Goal: Check status: Check status

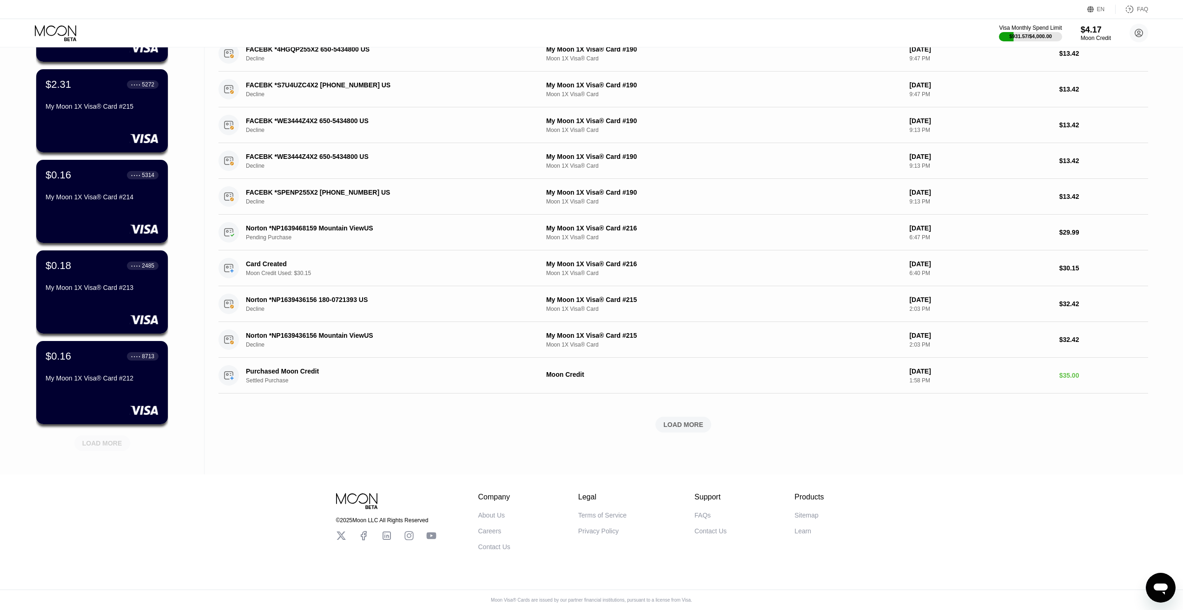
click at [117, 439] on div "LOAD MORE" at bounding box center [102, 443] width 40 height 8
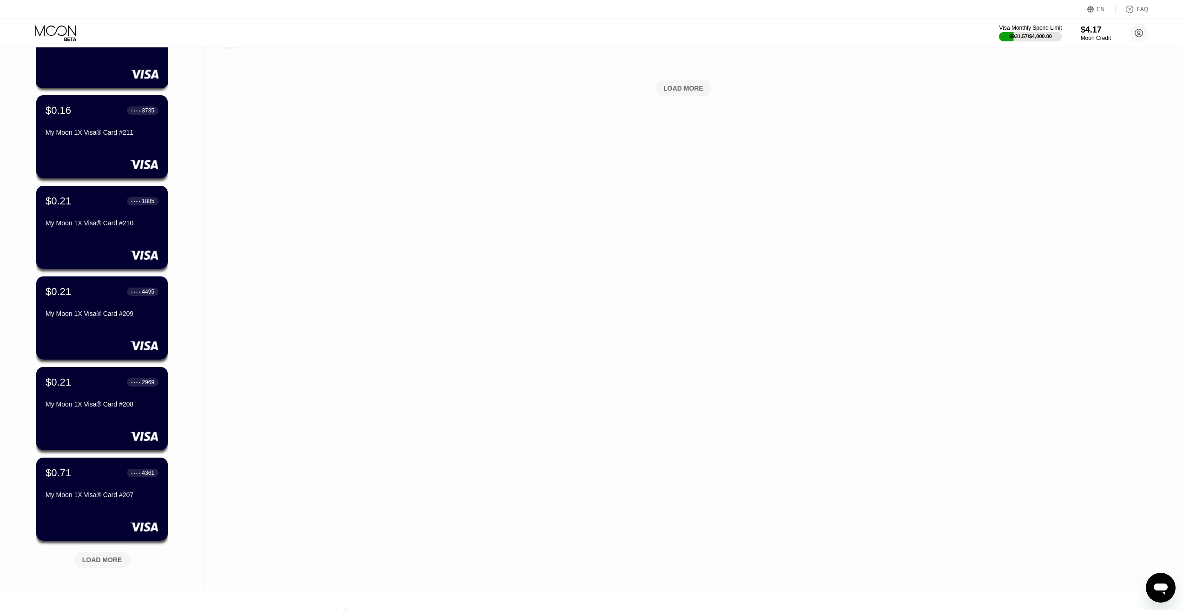
scroll to position [600, 0]
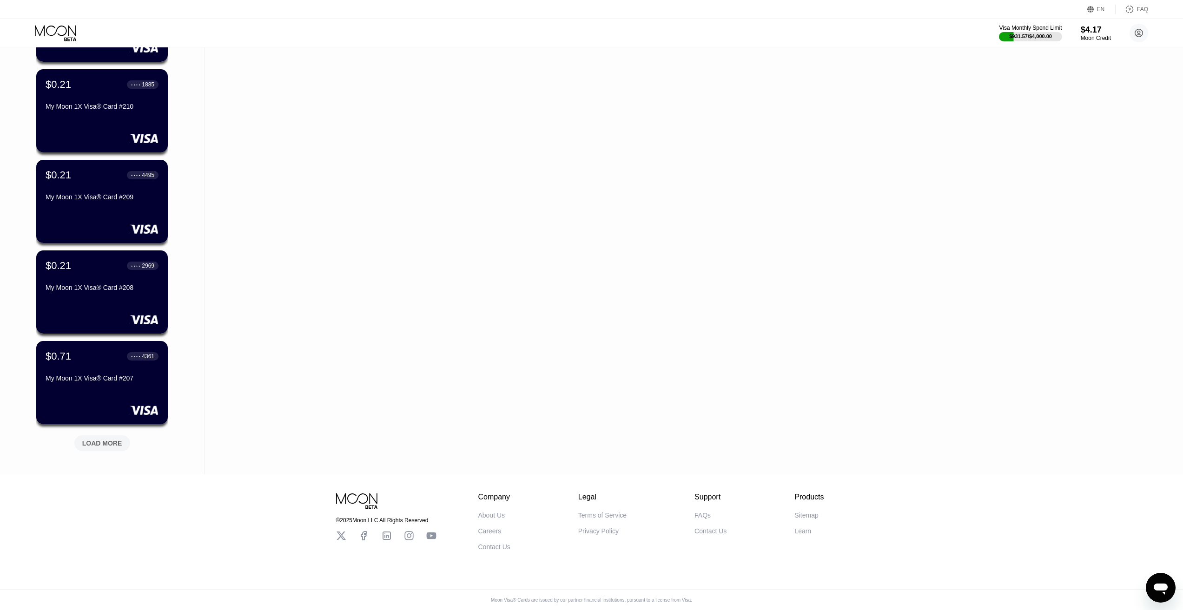
click at [111, 439] on div "LOAD MORE" at bounding box center [102, 443] width 40 height 8
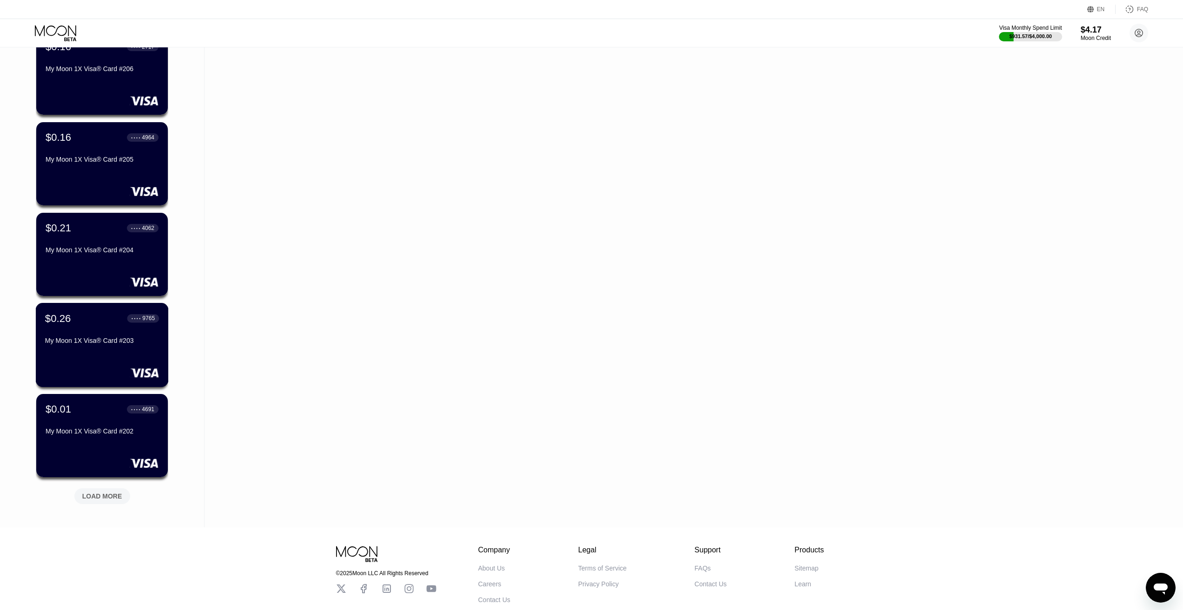
scroll to position [1053, 0]
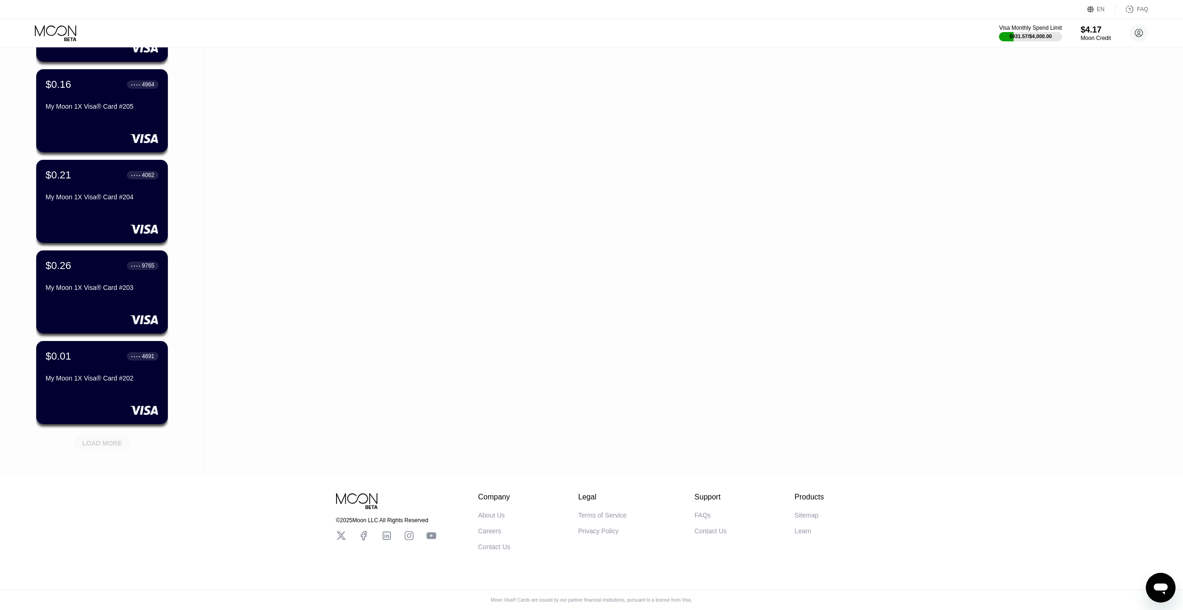
click at [112, 439] on div "LOAD MORE" at bounding box center [102, 443] width 40 height 8
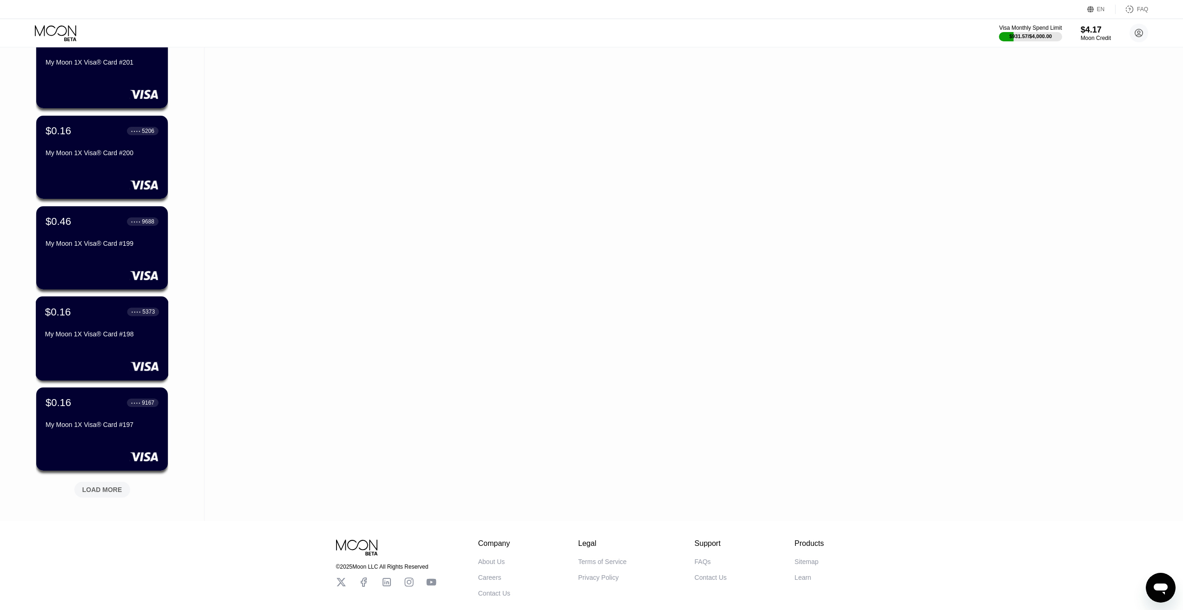
scroll to position [1506, 0]
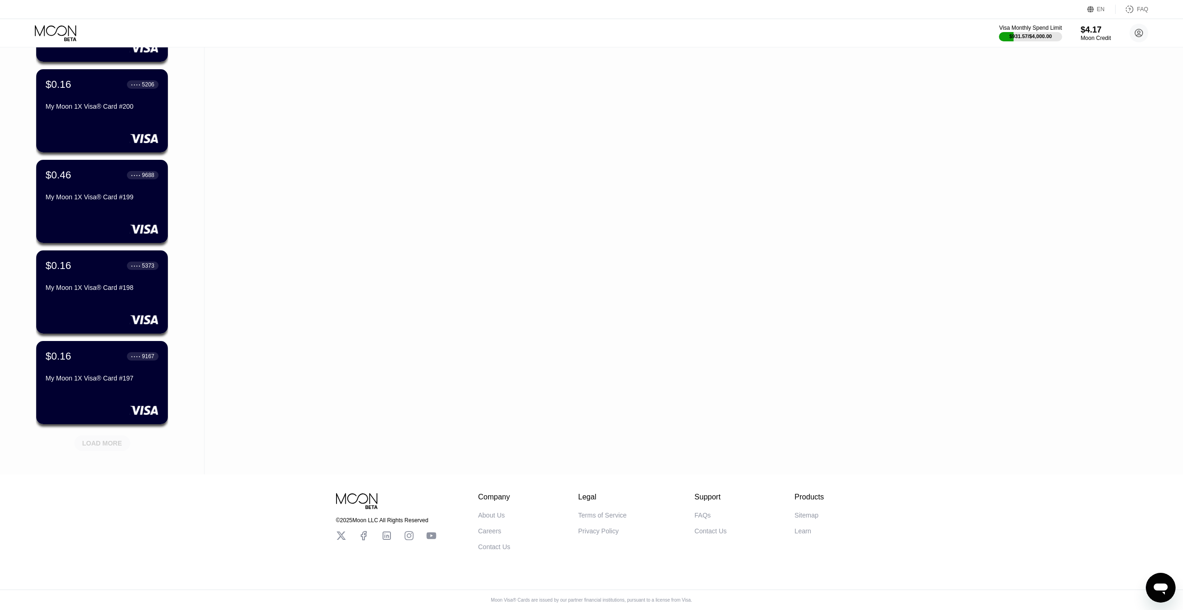
click at [112, 432] on div "LOAD MORE" at bounding box center [102, 442] width 70 height 20
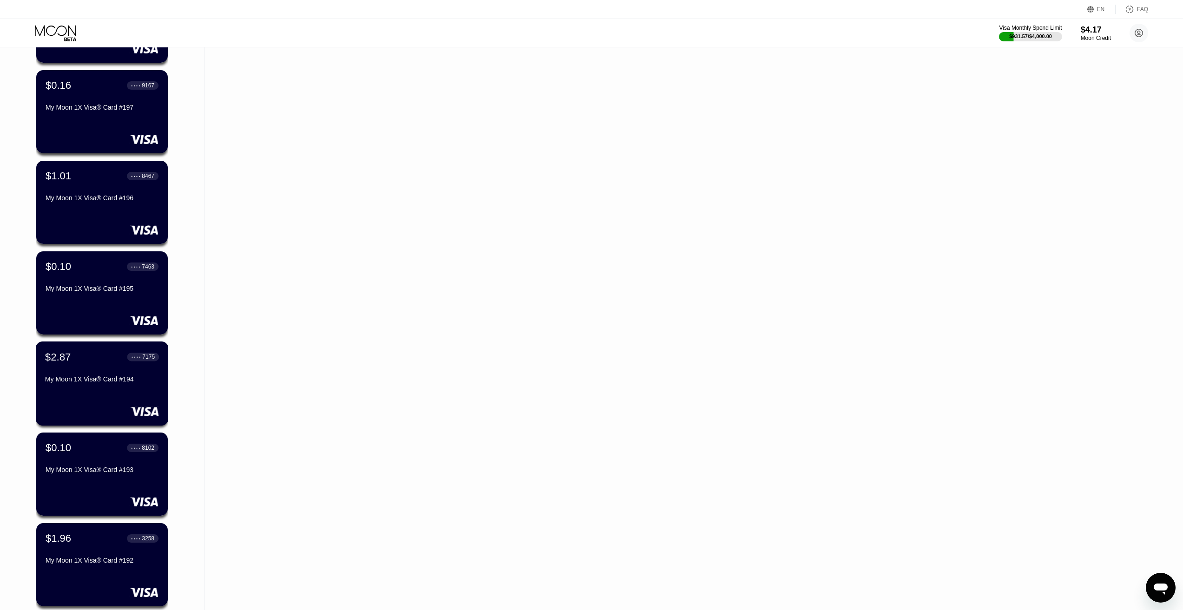
scroll to position [1960, 0]
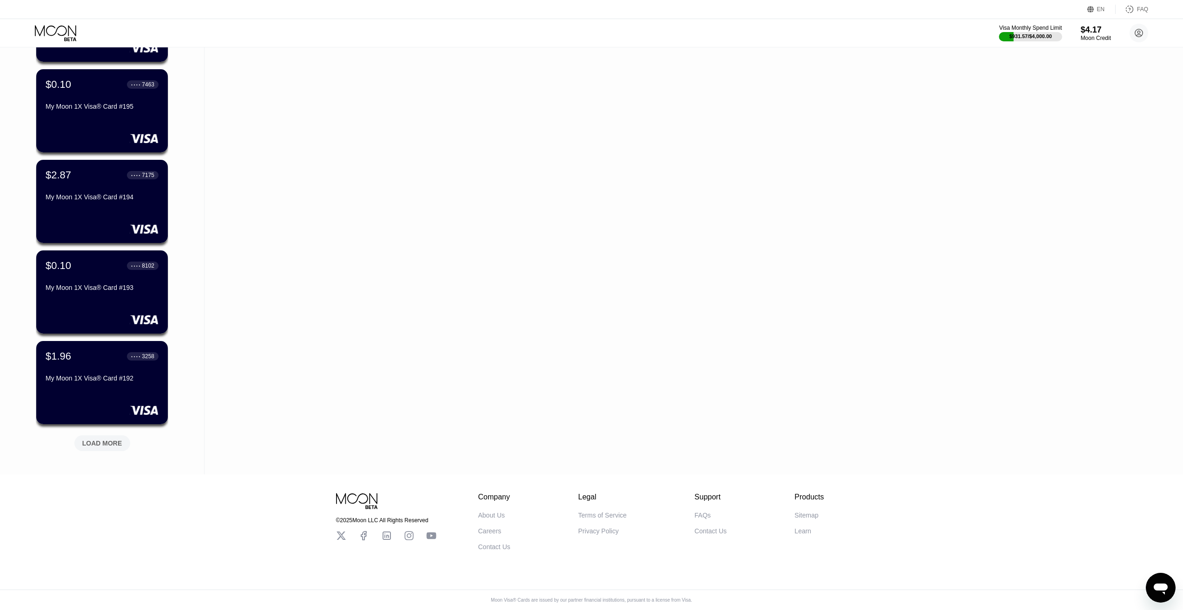
click at [115, 439] on div "LOAD MORE" at bounding box center [102, 443] width 40 height 8
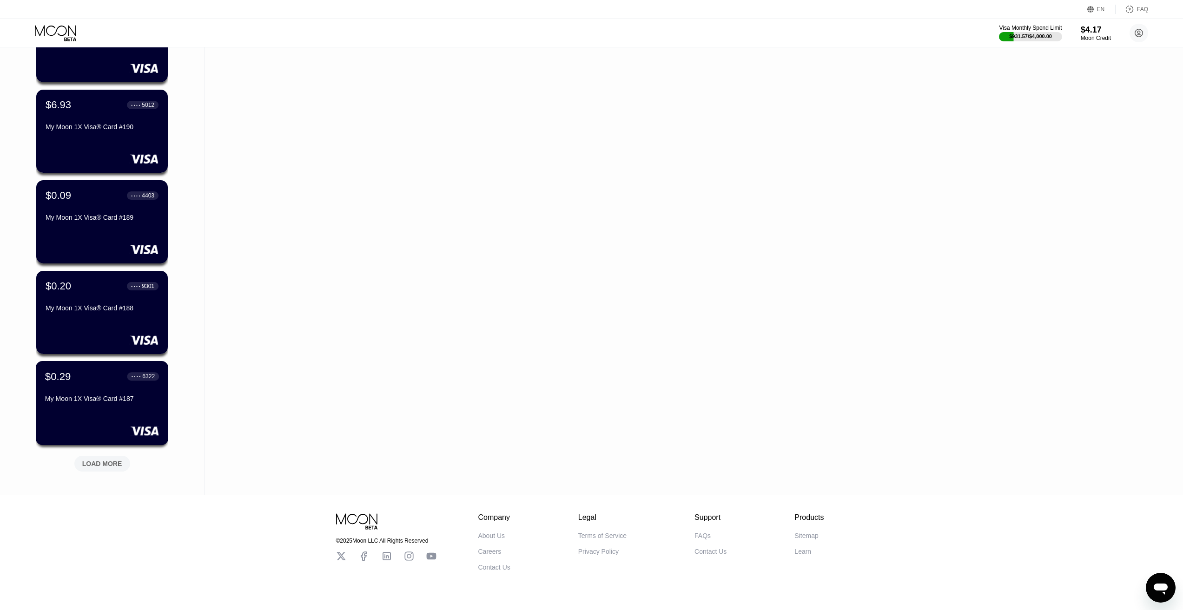
scroll to position [2413, 0]
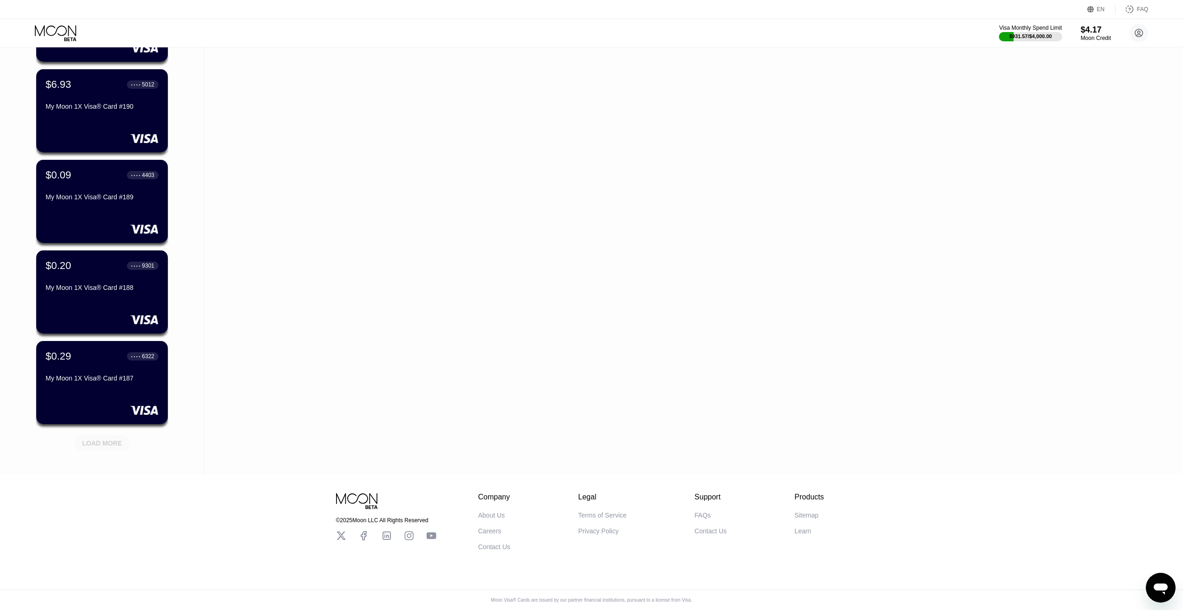
click at [106, 439] on div "LOAD MORE" at bounding box center [102, 443] width 40 height 8
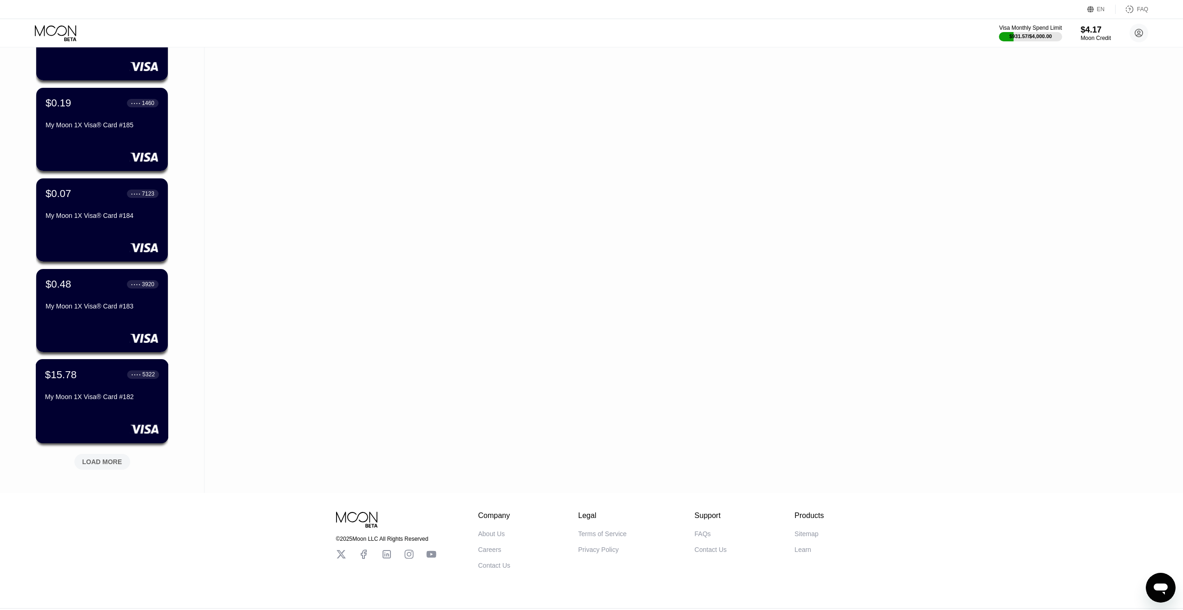
scroll to position [2866, 0]
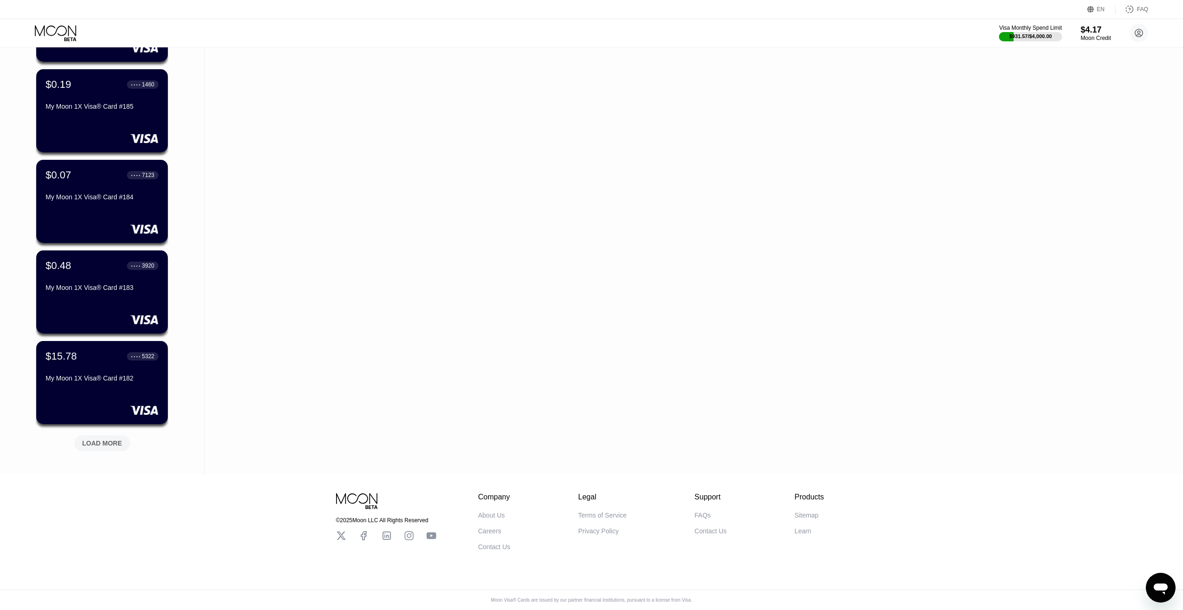
click at [112, 439] on div "LOAD MORE" at bounding box center [102, 443] width 40 height 8
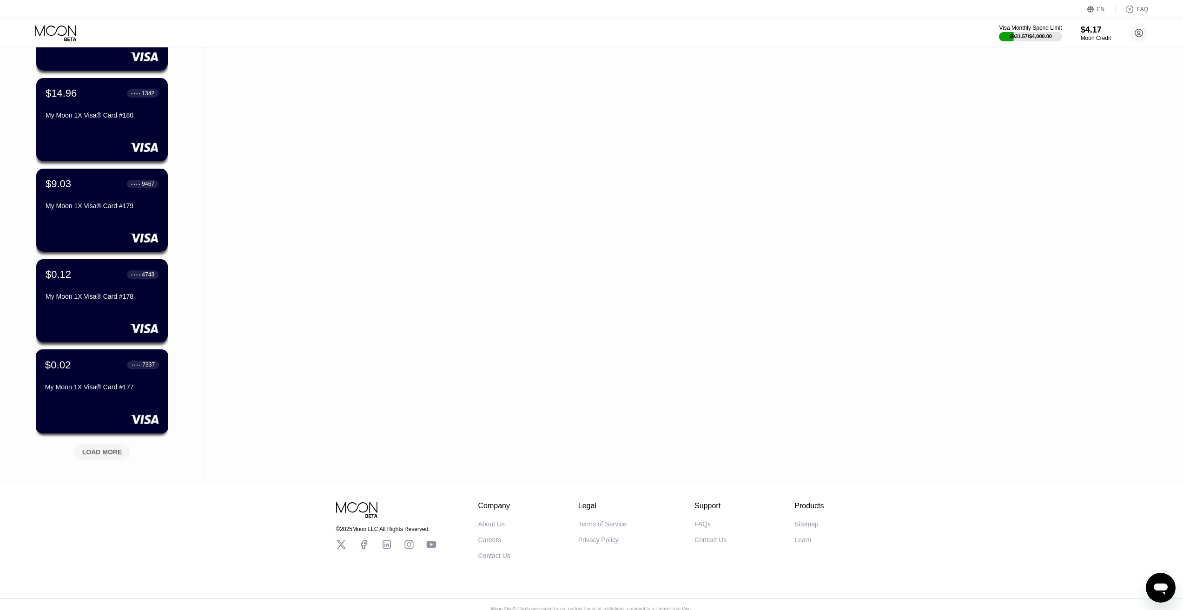
scroll to position [3319, 0]
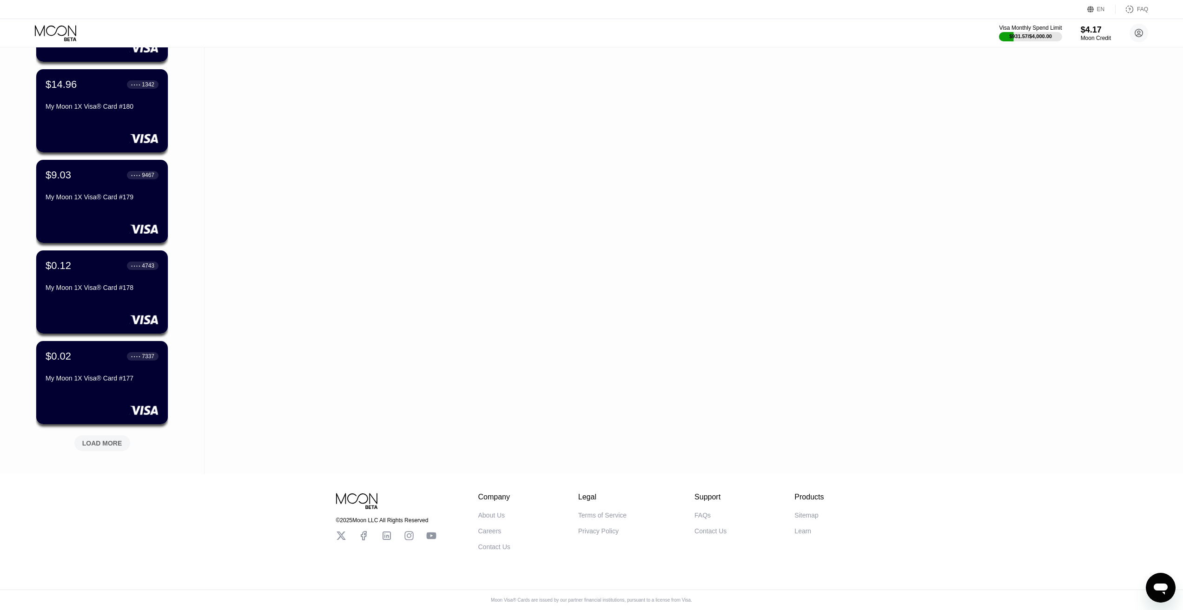
click at [100, 439] on div "LOAD MORE" at bounding box center [102, 443] width 40 height 8
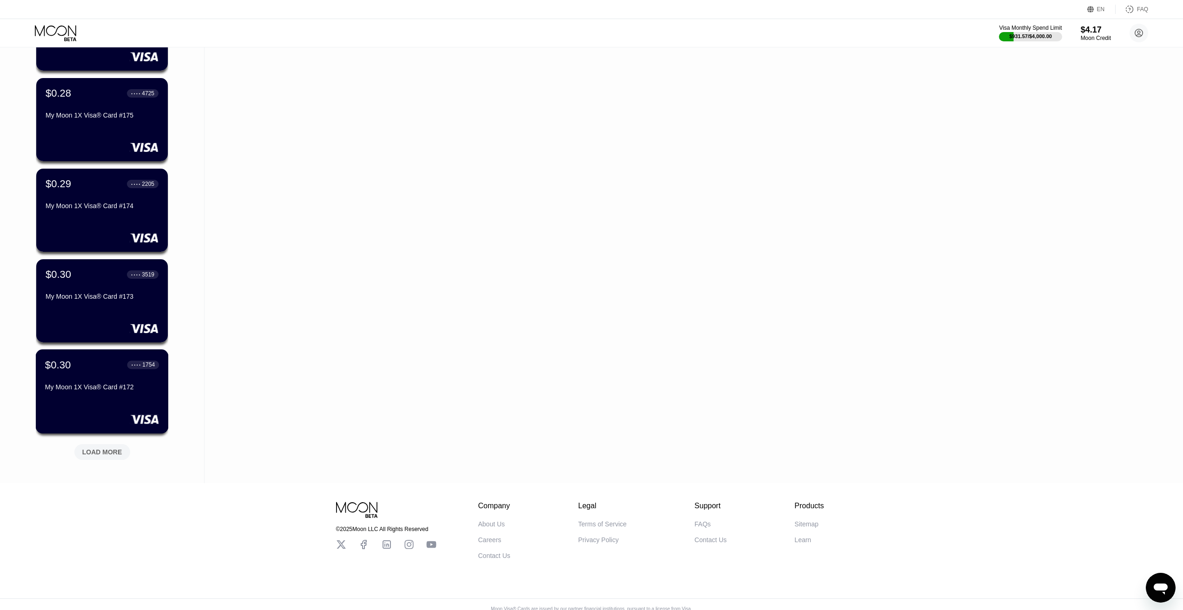
scroll to position [3772, 0]
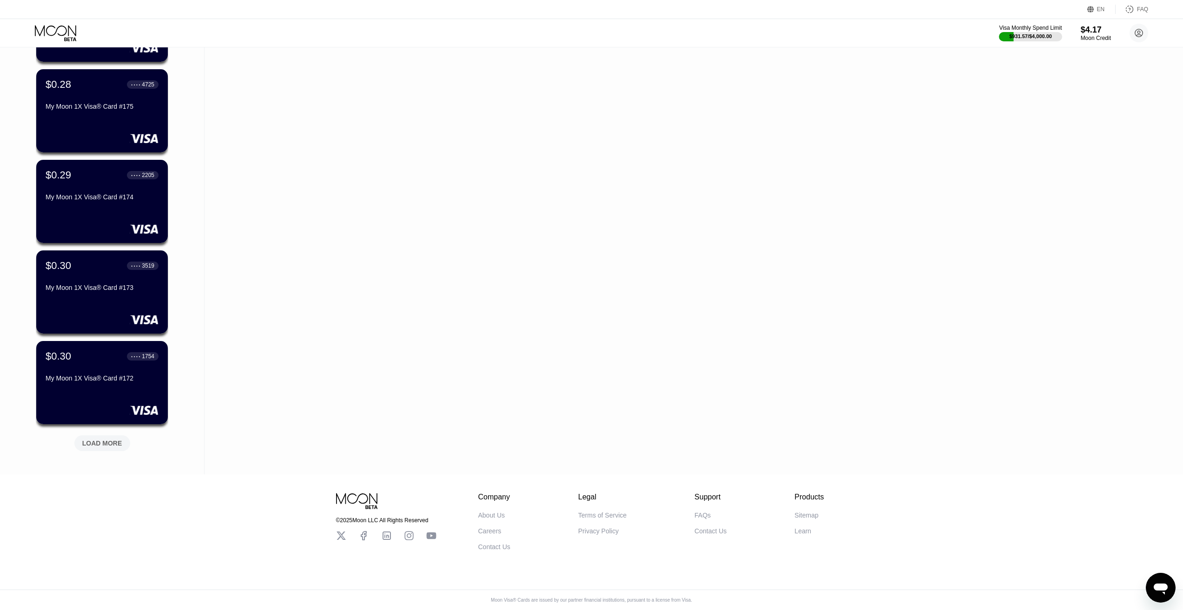
click at [101, 439] on div "LOAD MORE" at bounding box center [102, 443] width 40 height 8
click at [107, 439] on div "LOAD MORE" at bounding box center [102, 443] width 40 height 8
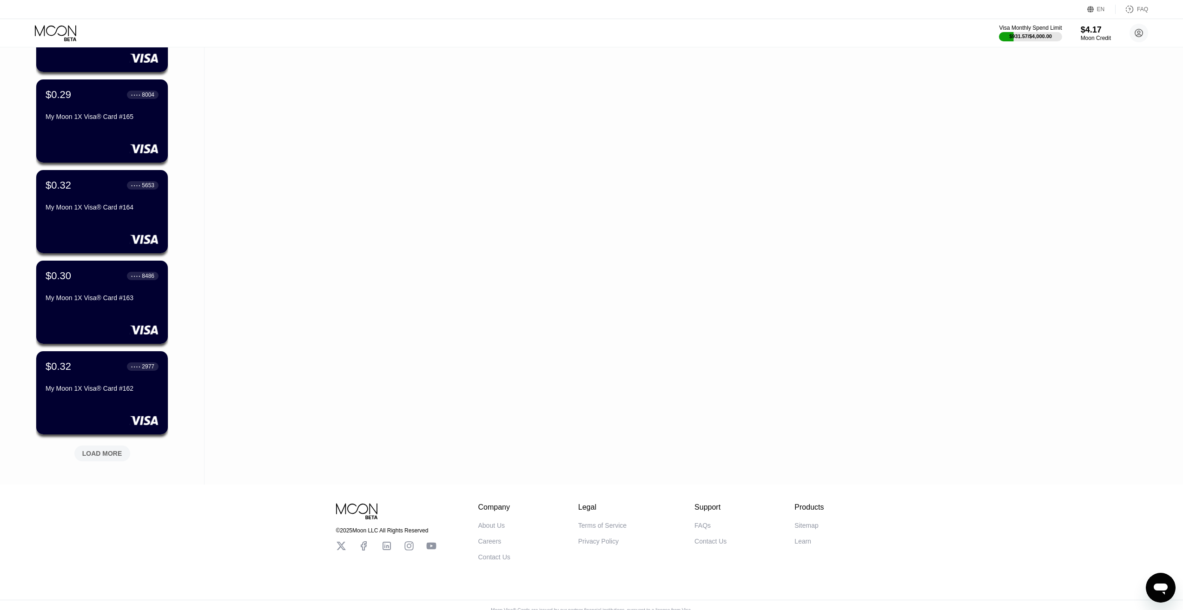
scroll to position [4679, 0]
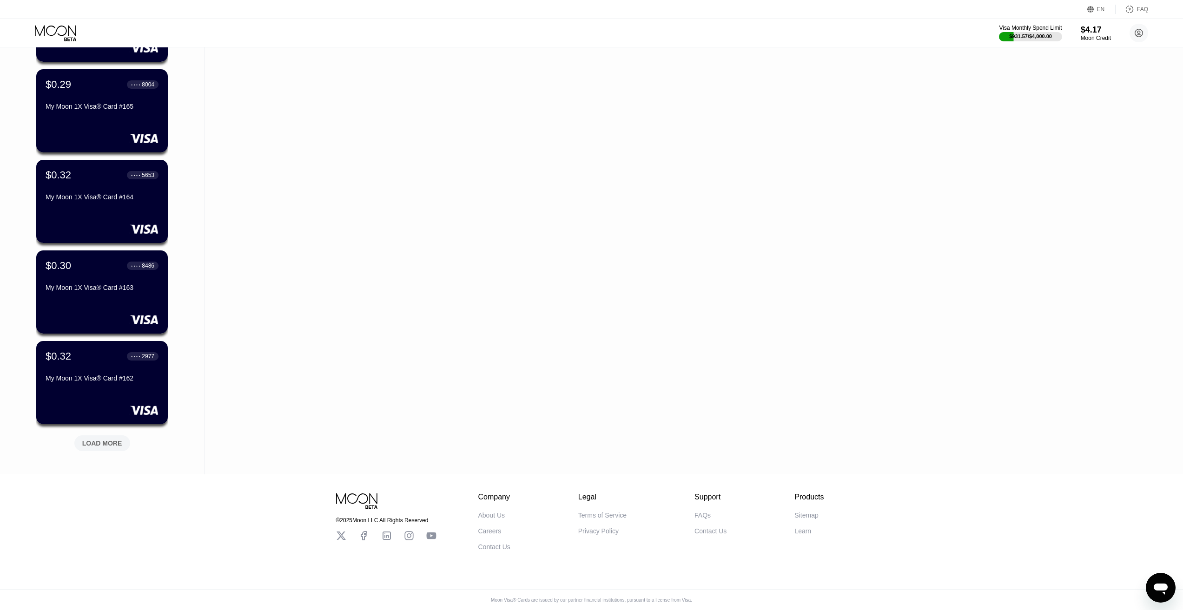
click at [119, 439] on div "LOAD MORE" at bounding box center [102, 443] width 40 height 8
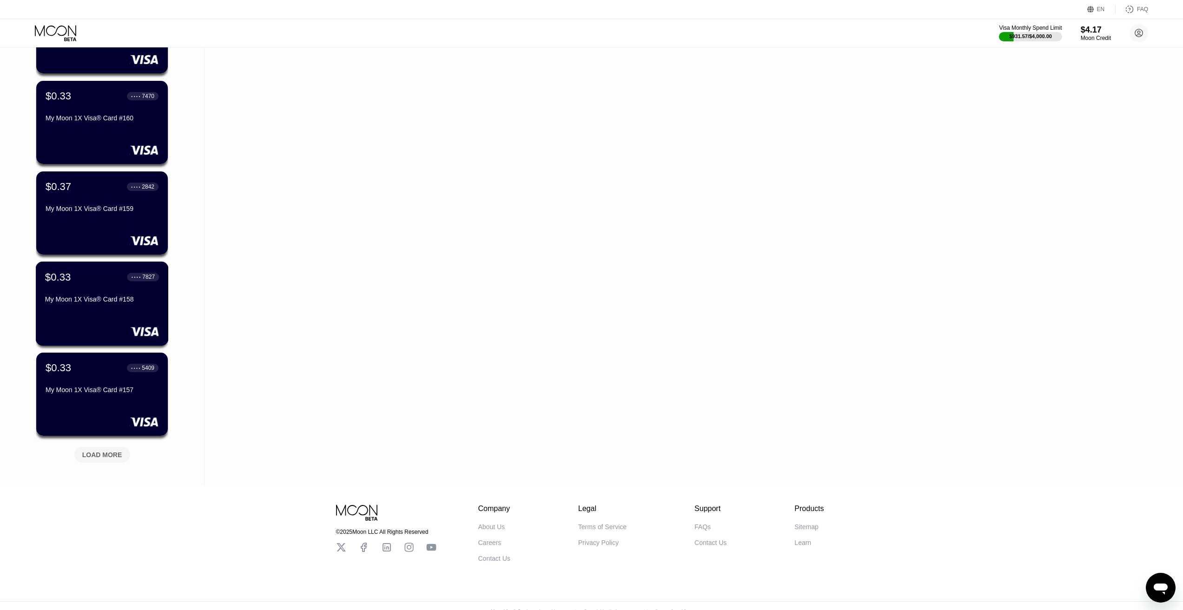
scroll to position [5132, 0]
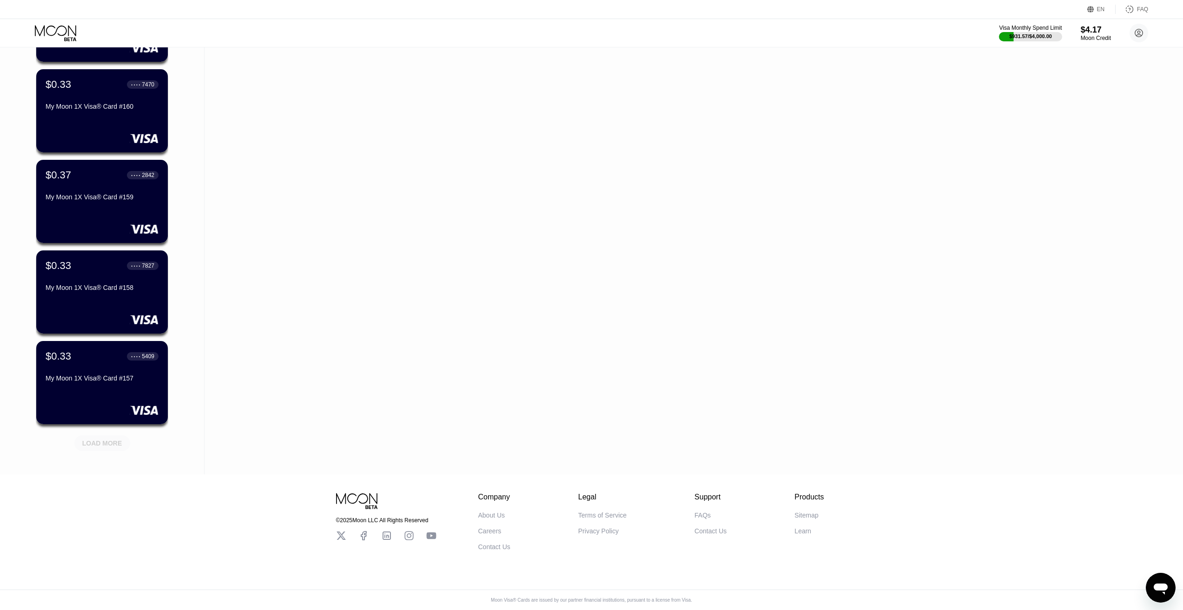
click at [104, 439] on div "LOAD MORE" at bounding box center [102, 443] width 40 height 8
click at [108, 436] on div "LOAD MORE" at bounding box center [102, 444] width 56 height 16
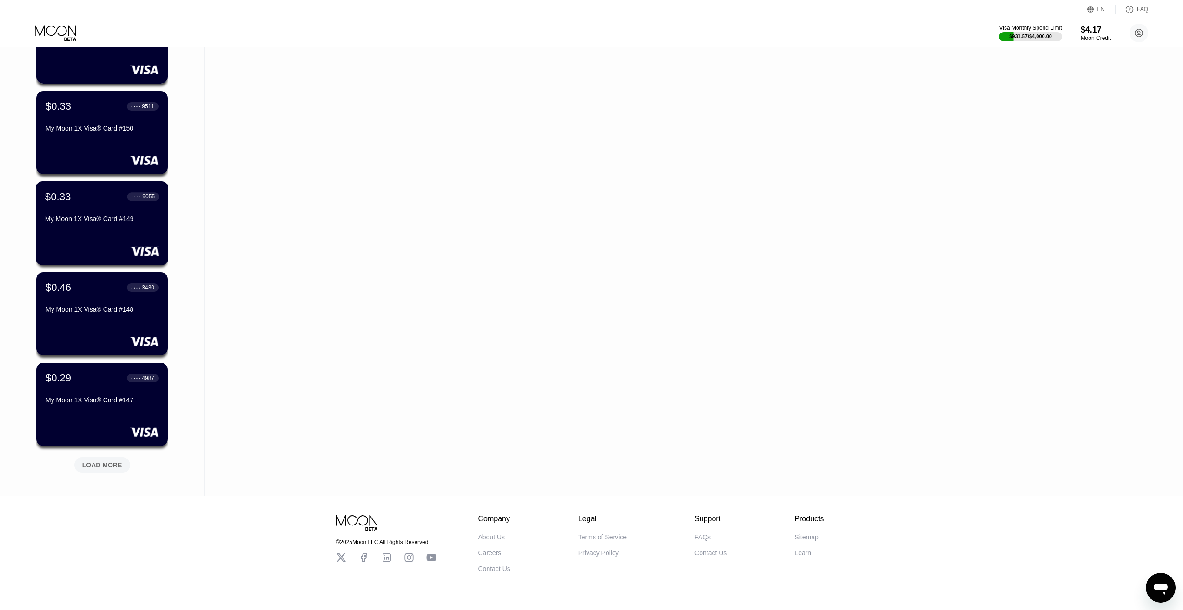
scroll to position [6038, 0]
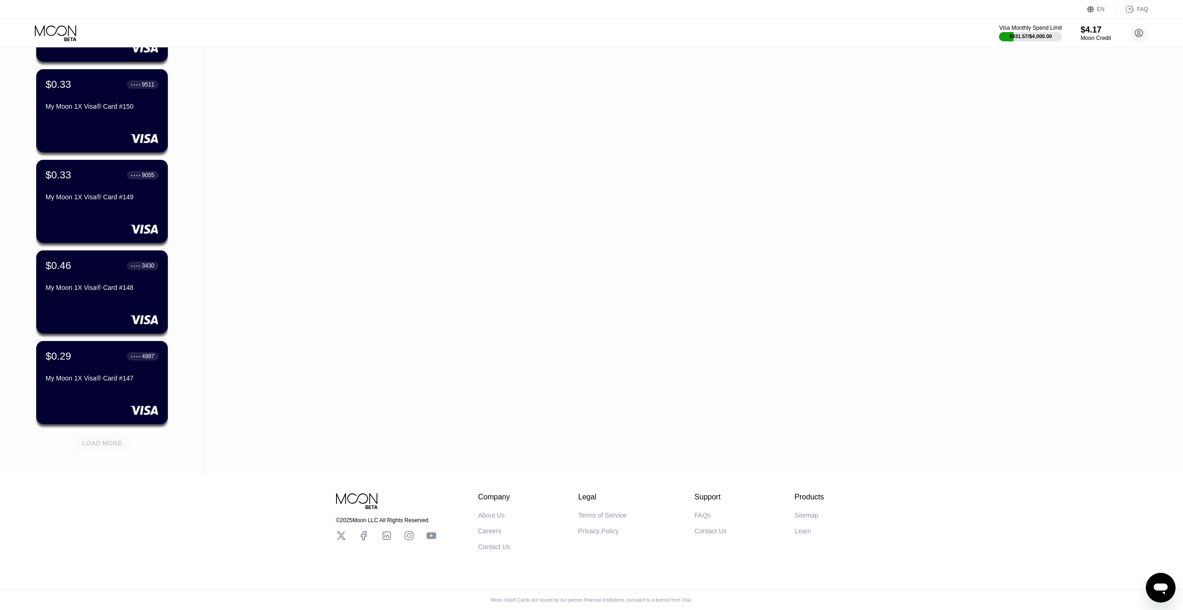
click at [96, 439] on div "LOAD MORE" at bounding box center [102, 443] width 40 height 8
click at [109, 439] on div "LOAD MORE" at bounding box center [102, 443] width 40 height 8
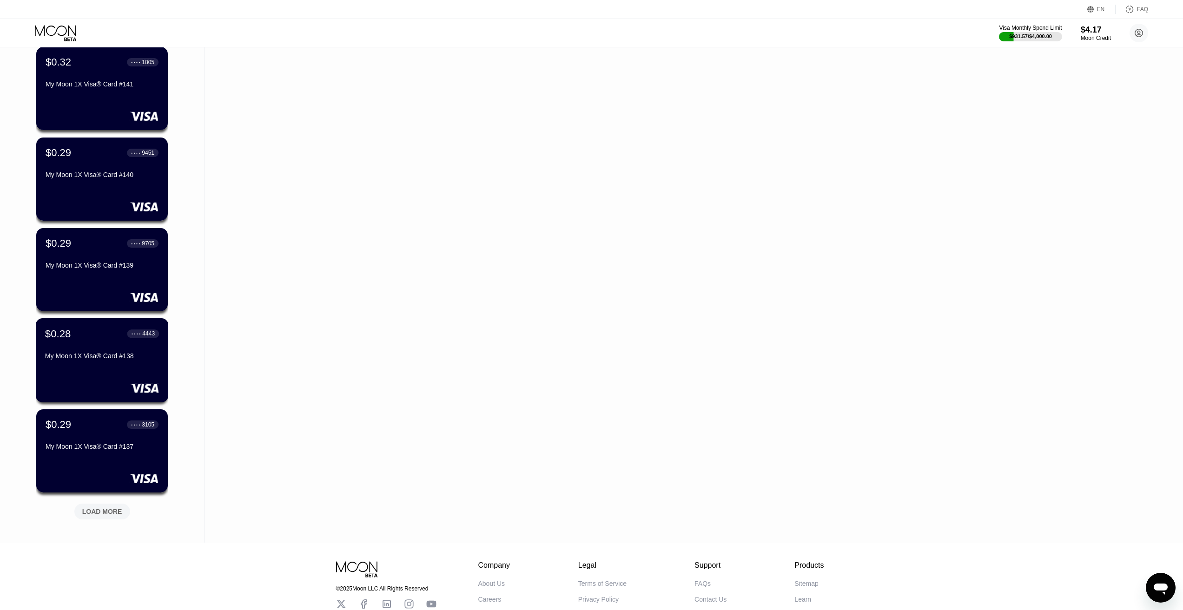
scroll to position [6910, 0]
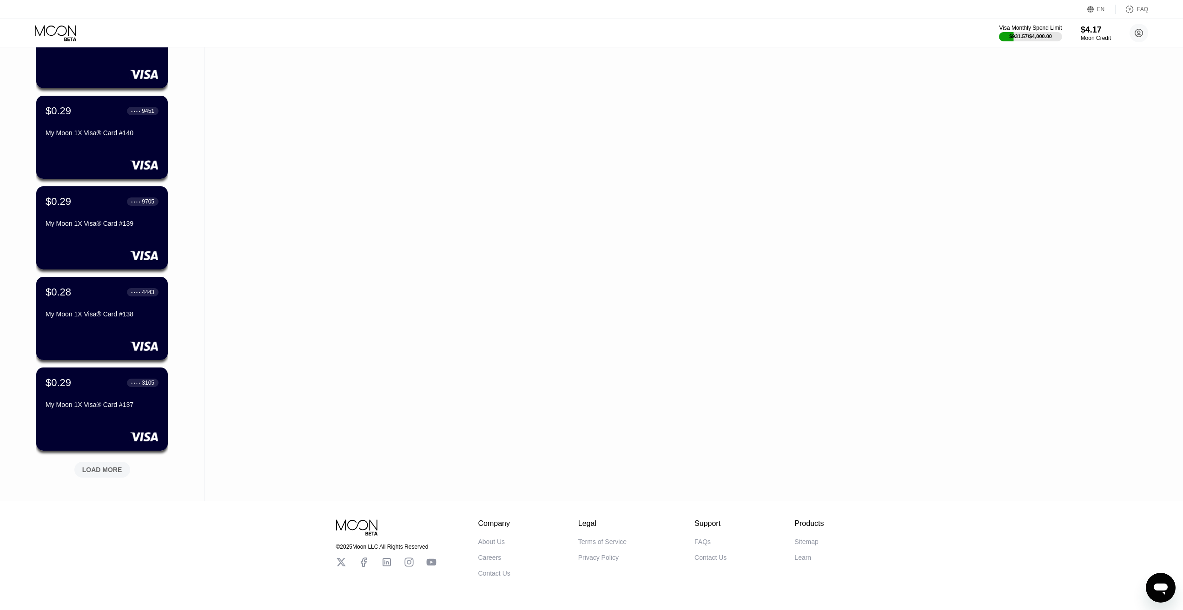
click at [107, 470] on div "LOAD MORE" at bounding box center [102, 470] width 40 height 8
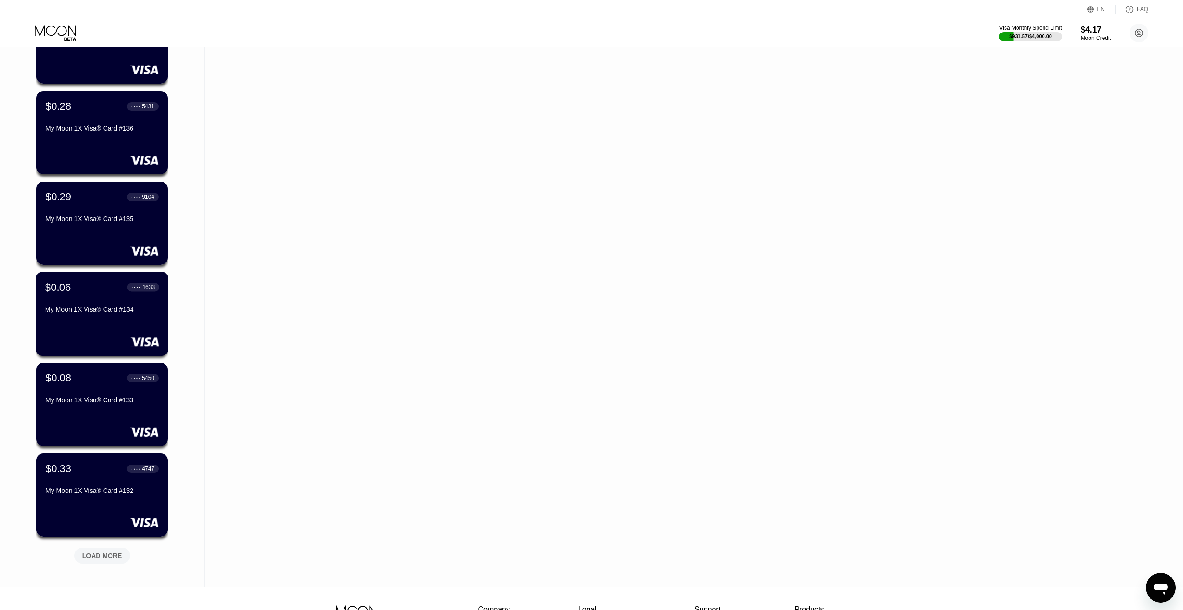
scroll to position [7328, 0]
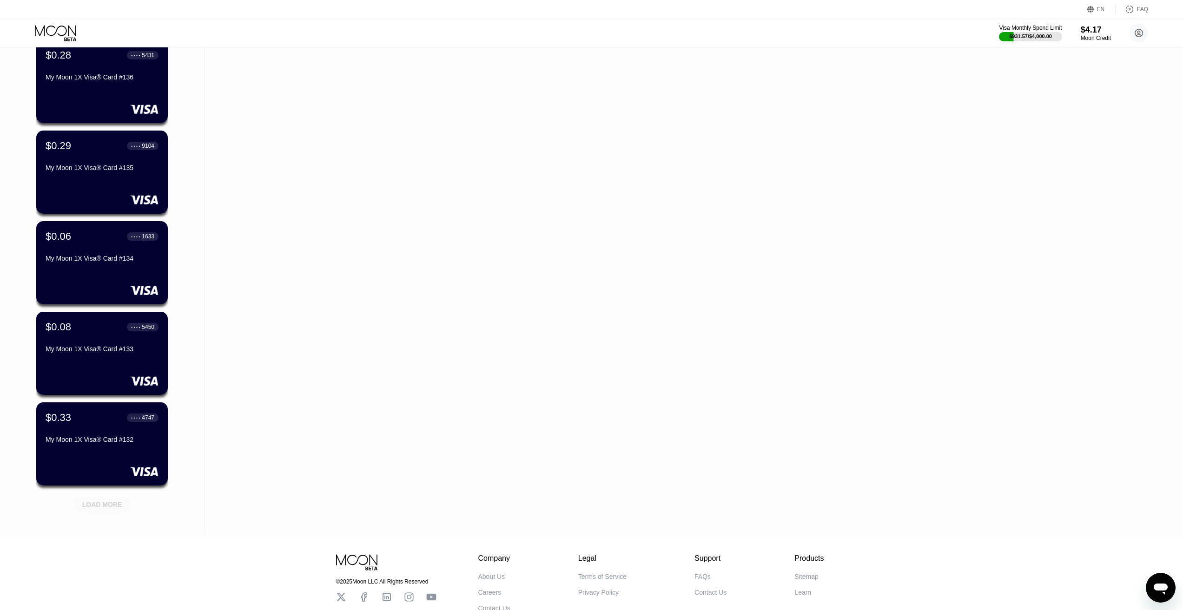
click at [95, 503] on div "LOAD MORE" at bounding box center [102, 505] width 40 height 8
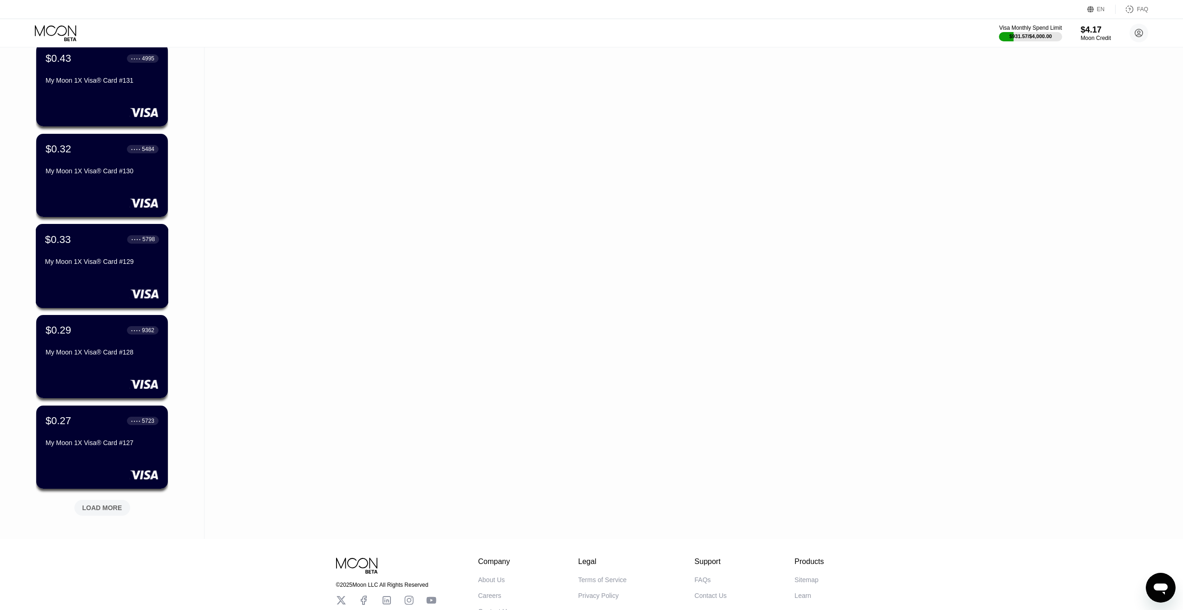
scroll to position [7840, 0]
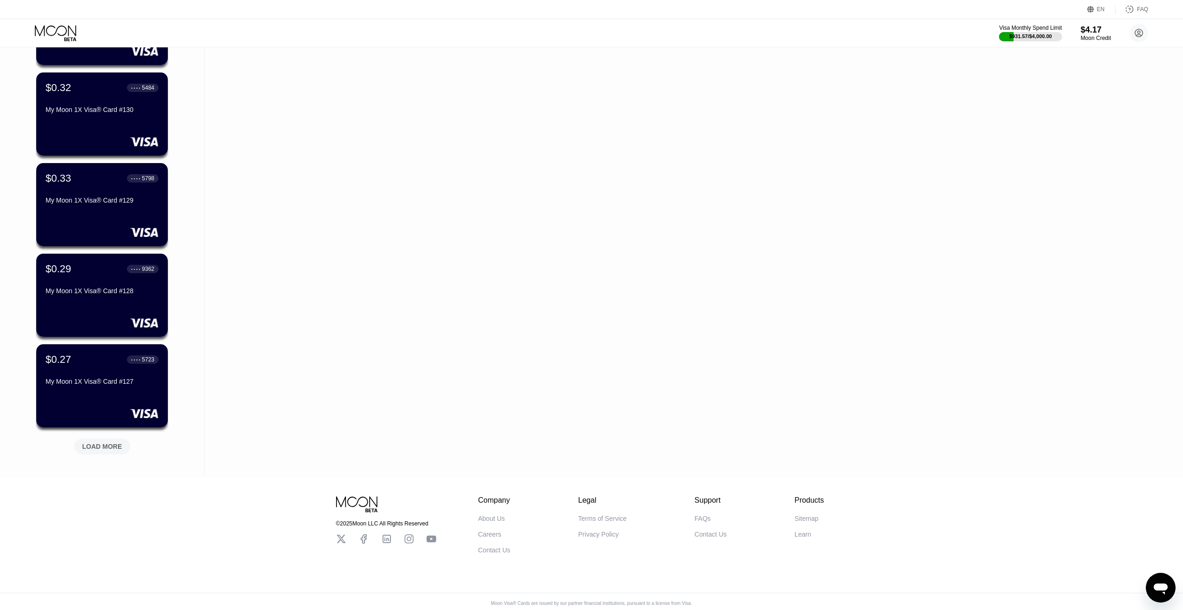
click at [113, 449] on div "LOAD MORE" at bounding box center [102, 447] width 40 height 8
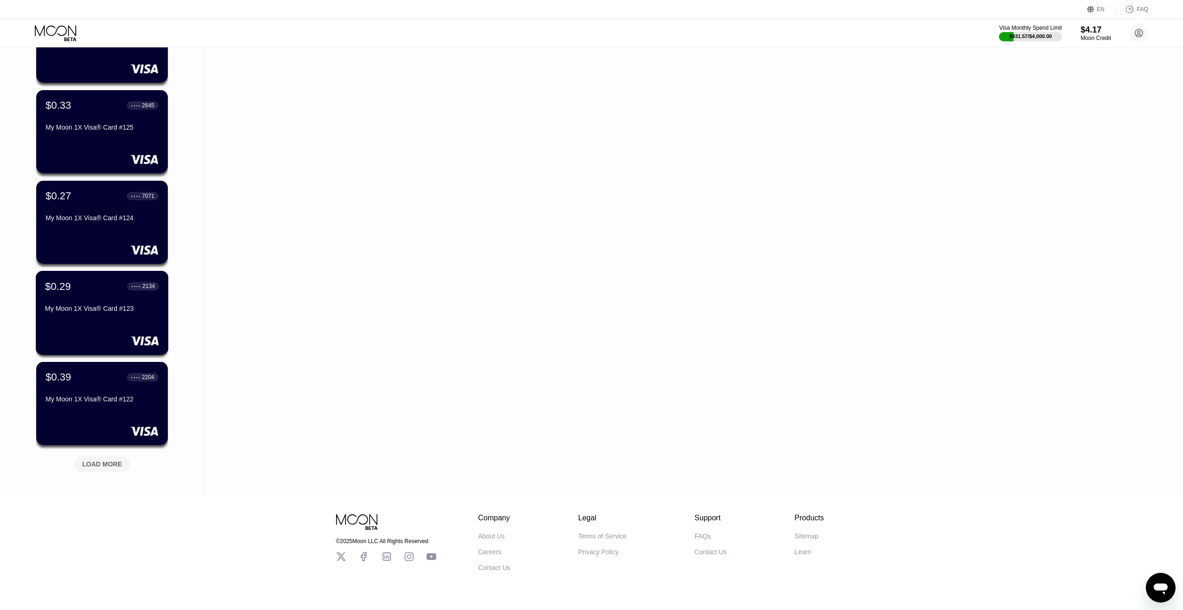
scroll to position [8304, 0]
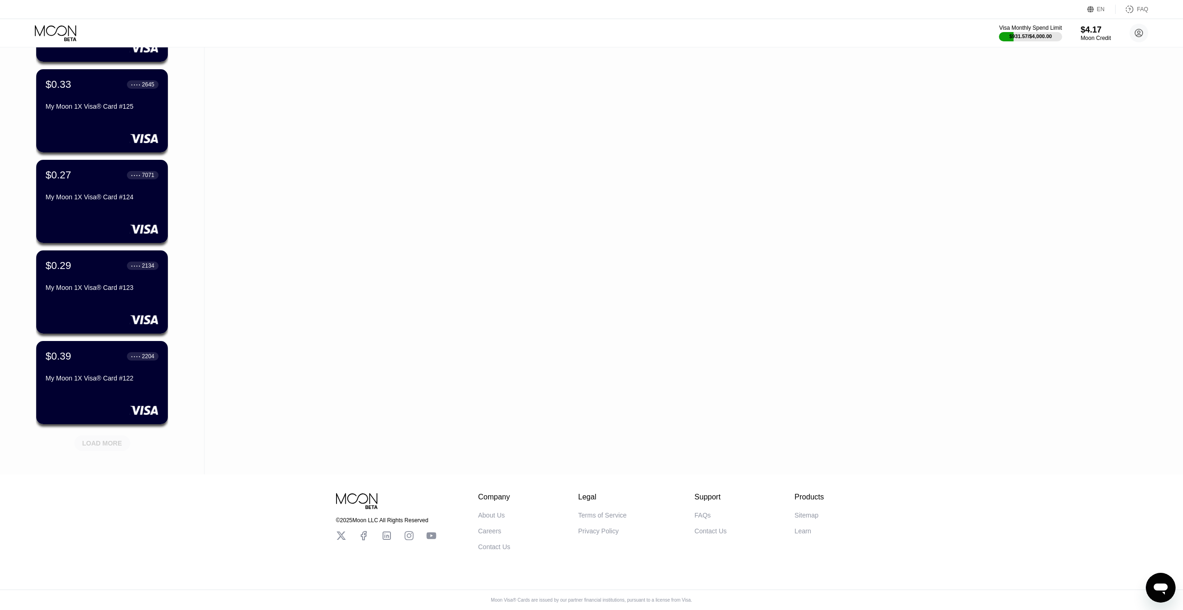
click at [104, 440] on div "LOAD MORE" at bounding box center [102, 443] width 40 height 8
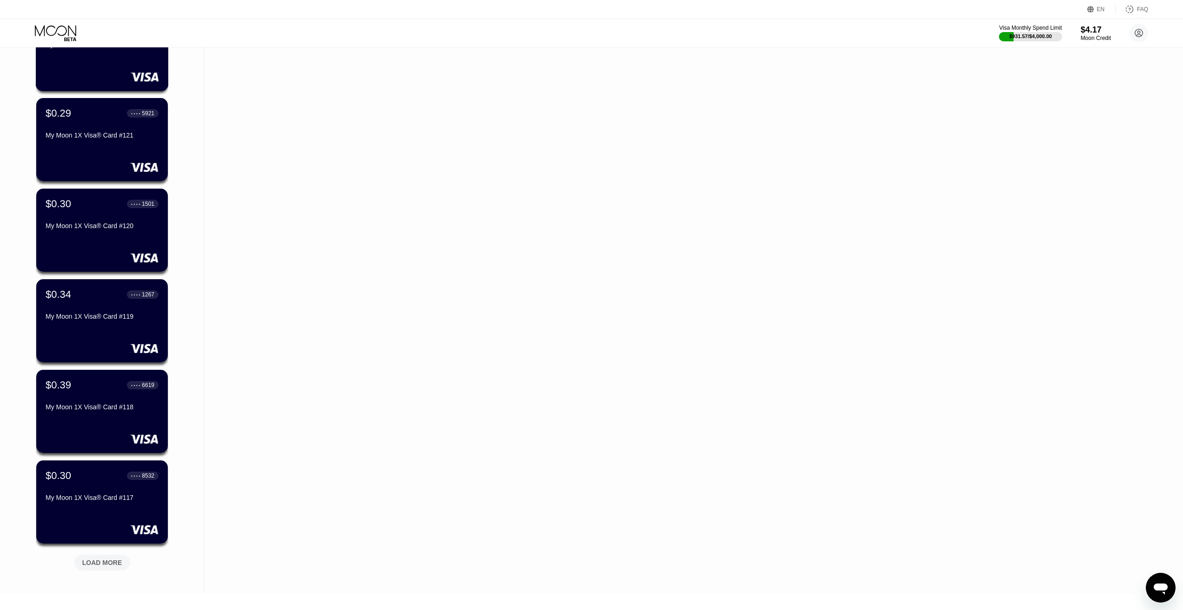
scroll to position [8758, 0]
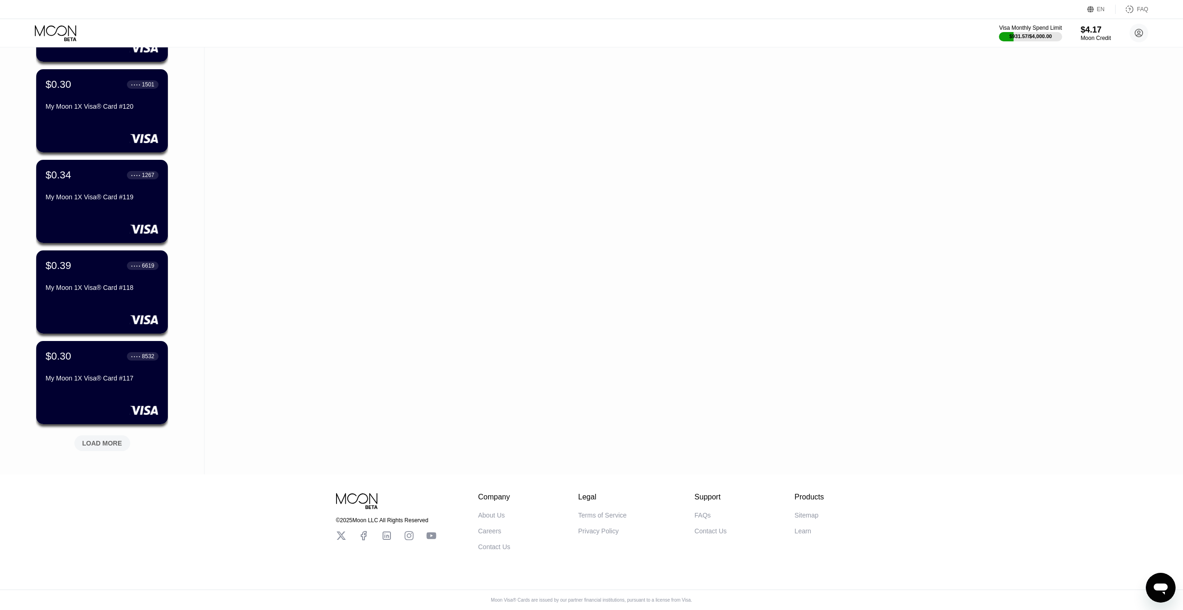
click at [98, 439] on div "LOAD MORE" at bounding box center [102, 443] width 40 height 8
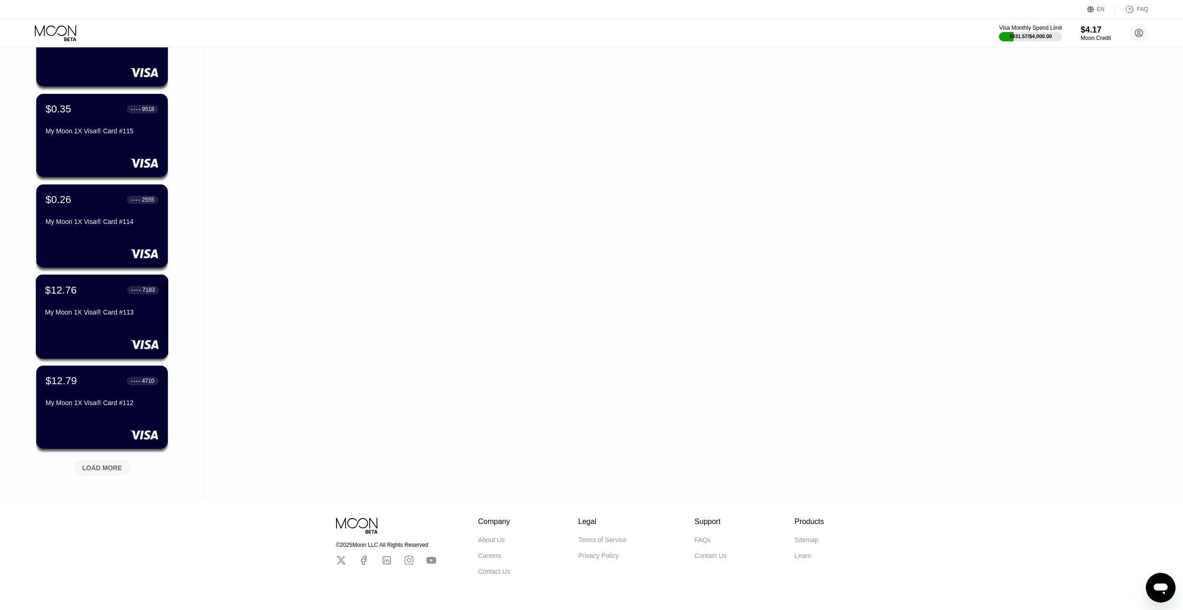
scroll to position [9211, 0]
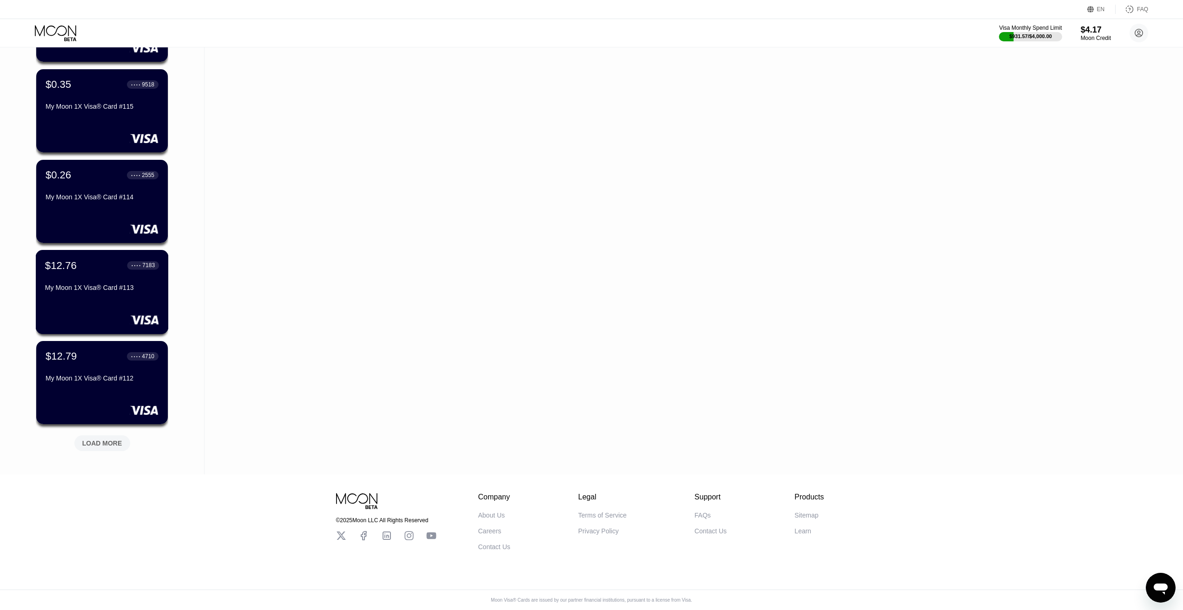
click at [110, 289] on div "My Moon 1X Visa® Card #113" at bounding box center [102, 289] width 114 height 11
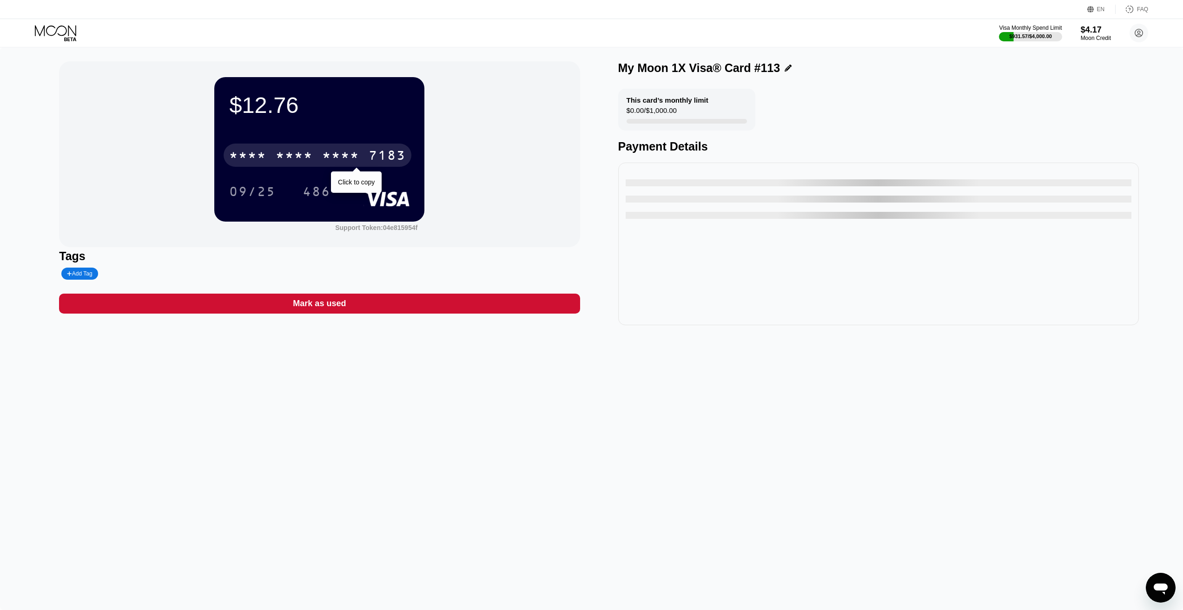
click at [272, 163] on div "* * * * * * * * * * * * 7183" at bounding box center [318, 155] width 188 height 23
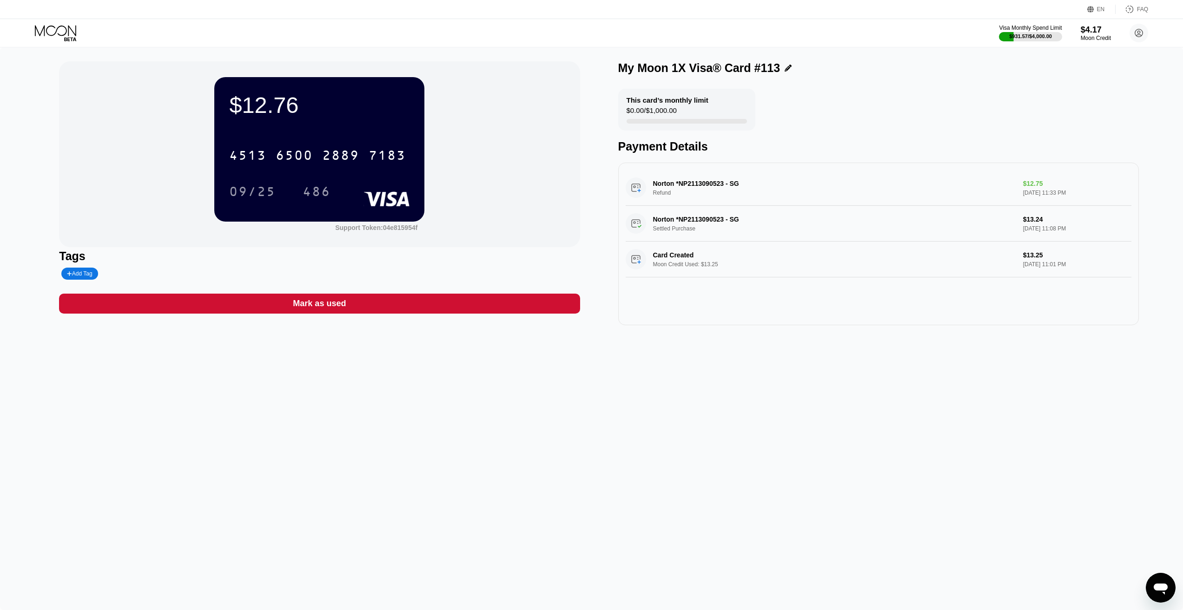
click at [53, 32] on icon at bounding box center [56, 33] width 43 height 16
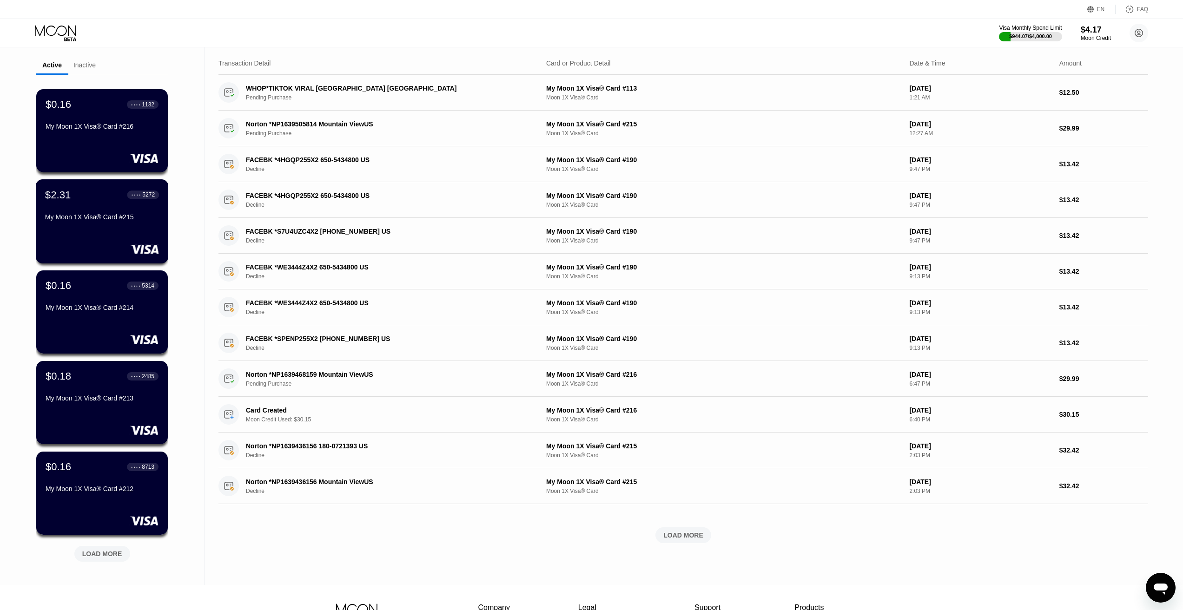
scroll to position [147, 0]
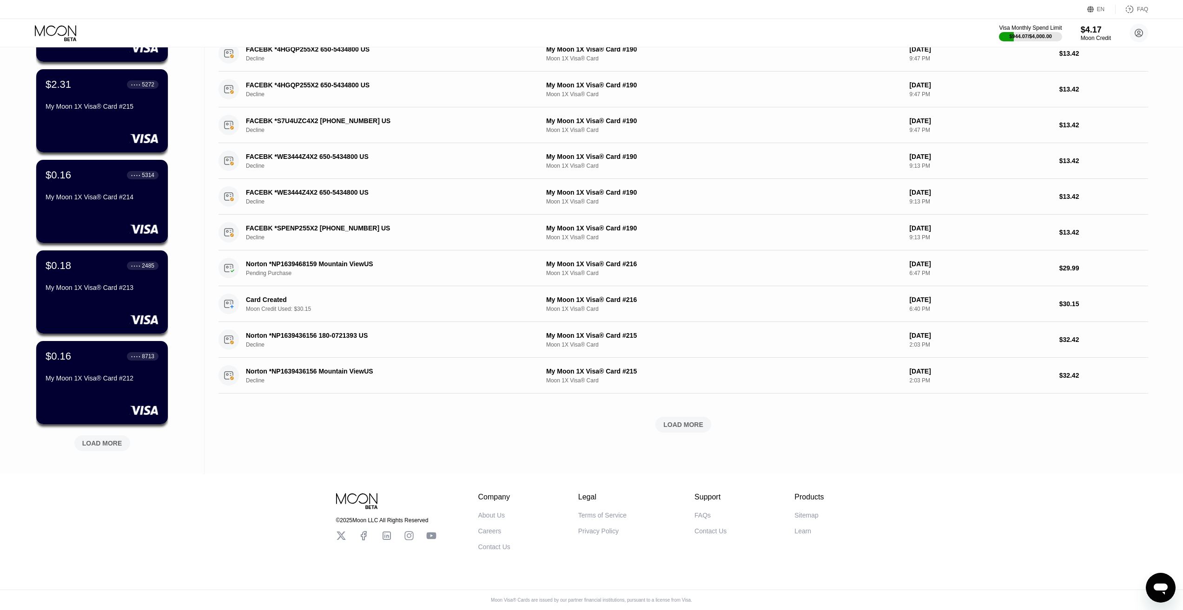
click at [102, 439] on div "LOAD MORE" at bounding box center [102, 443] width 40 height 8
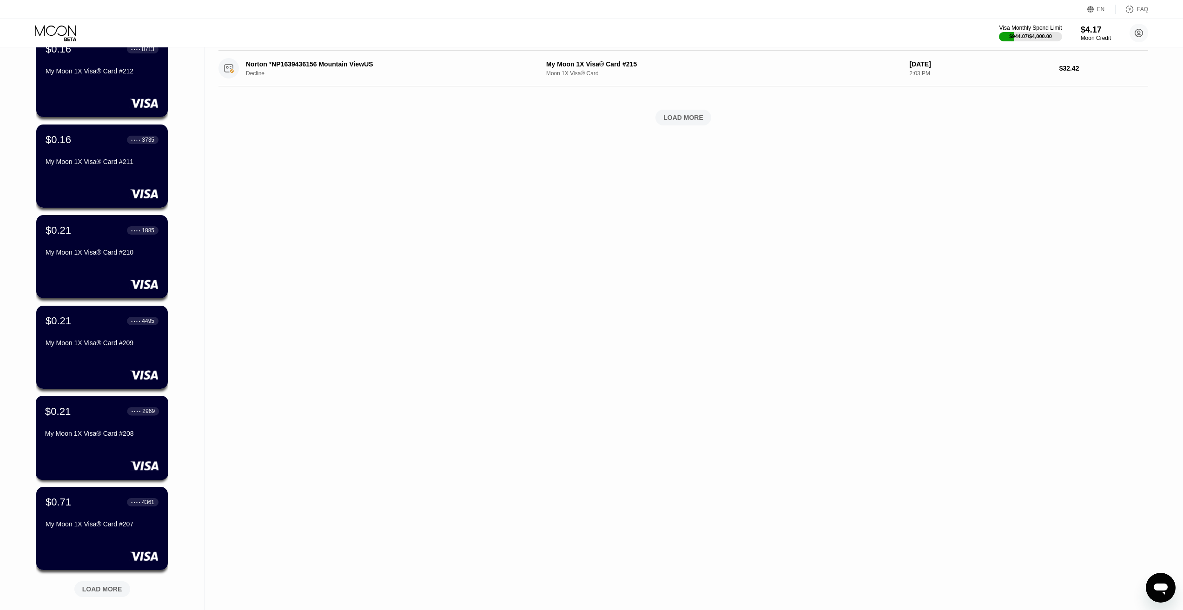
scroll to position [519, 0]
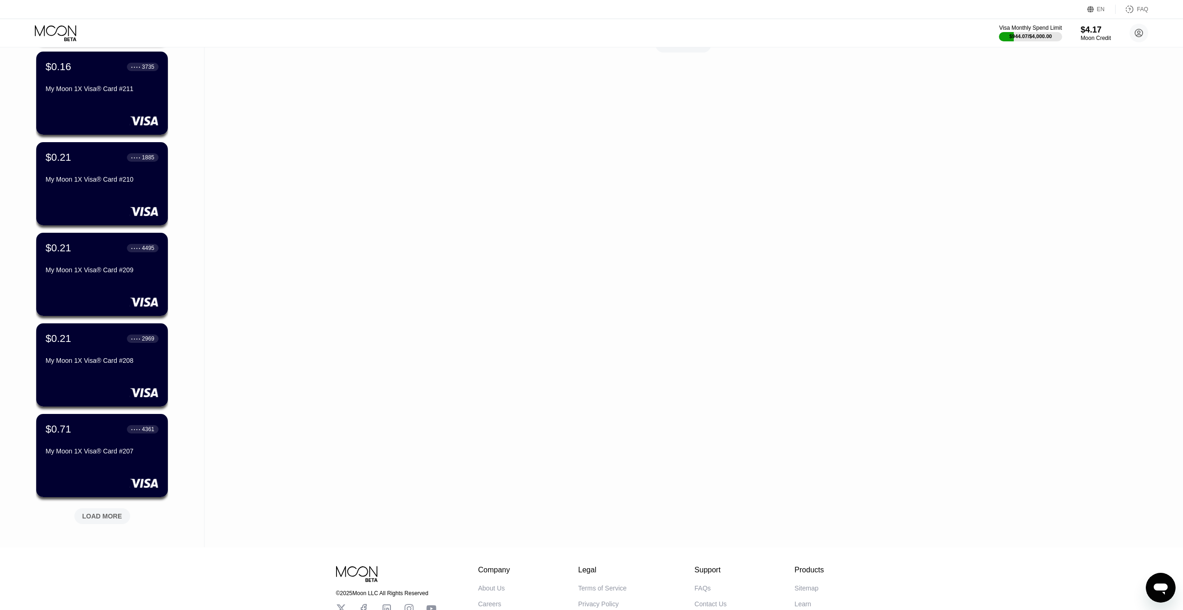
click at [116, 521] on div "LOAD MORE" at bounding box center [102, 516] width 40 height 8
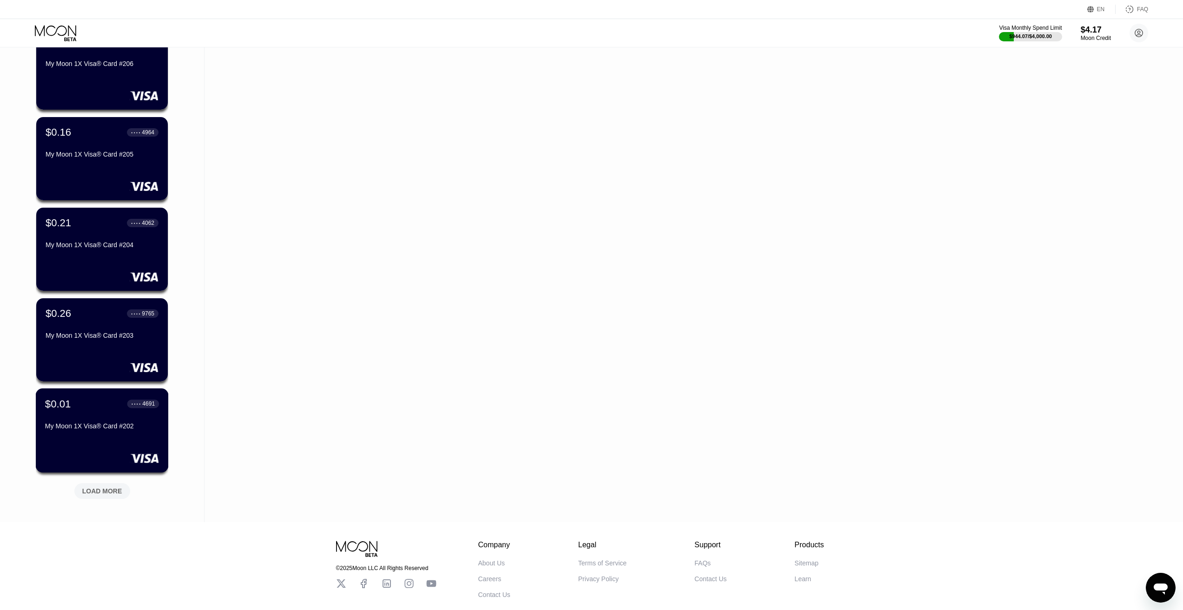
scroll to position [1030, 0]
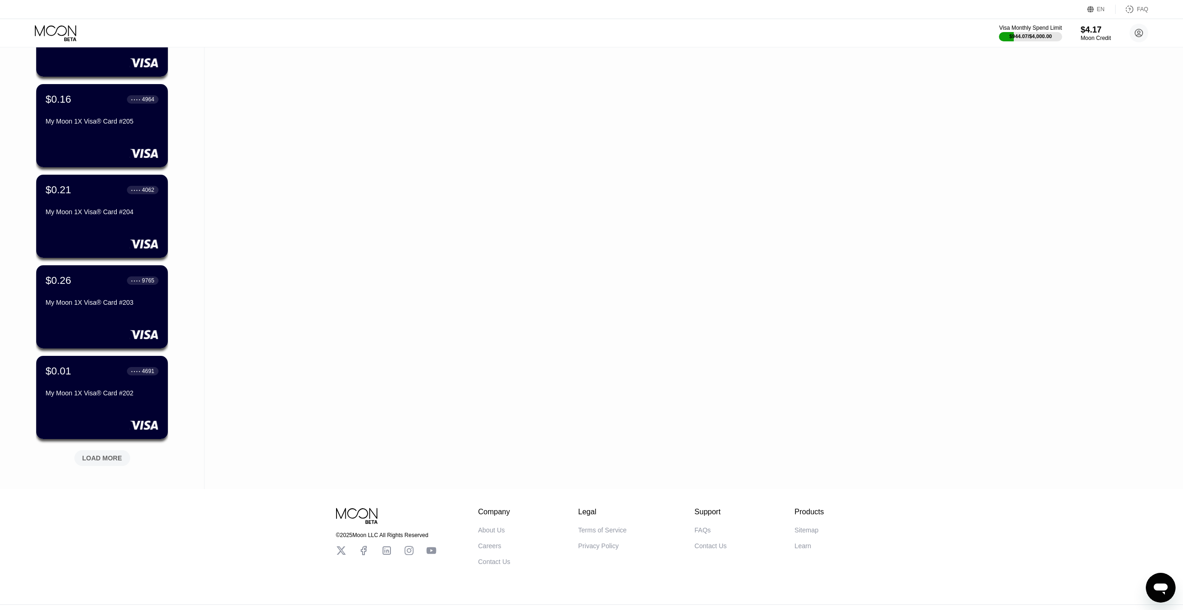
click at [95, 459] on div "LOAD MORE" at bounding box center [102, 458] width 40 height 8
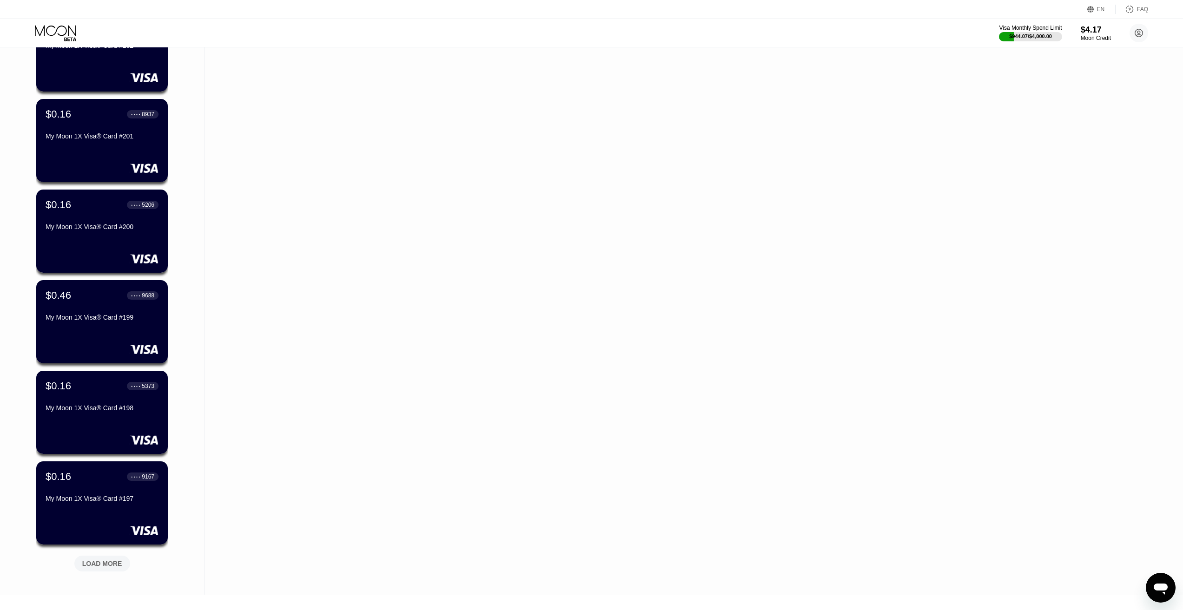
scroll to position [1495, 0]
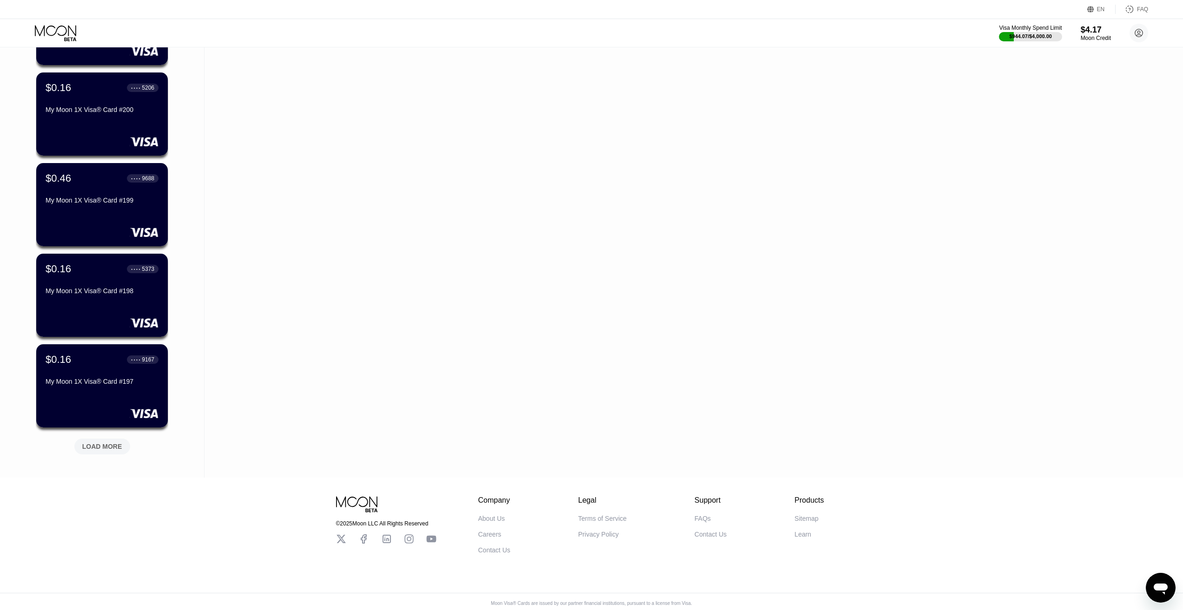
click at [104, 445] on div "LOAD MORE" at bounding box center [102, 447] width 40 height 8
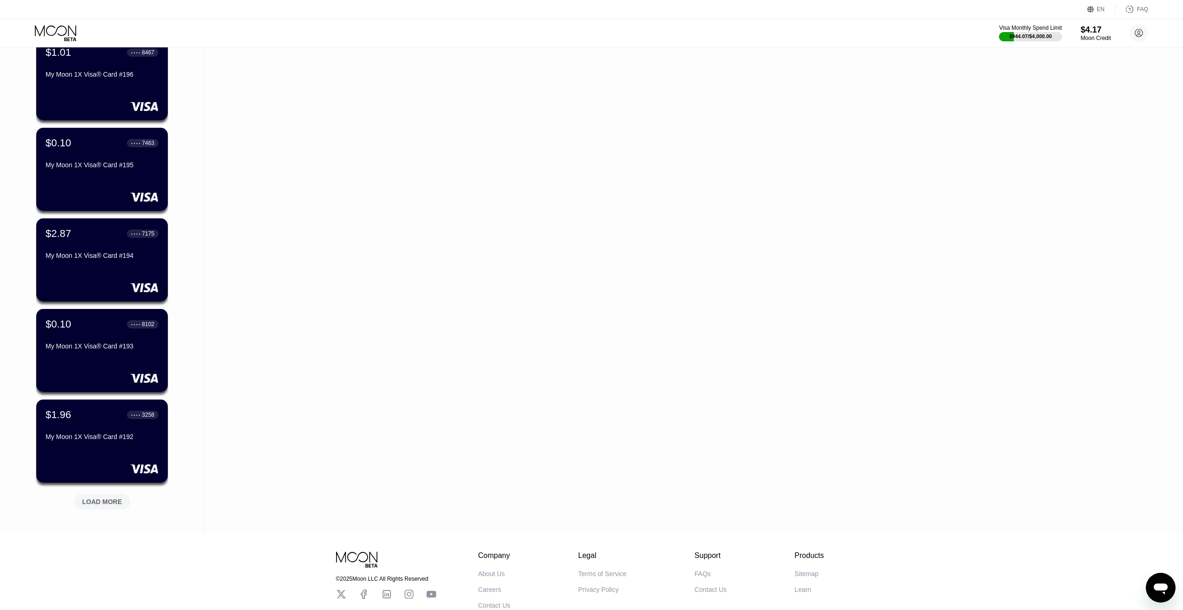
scroll to position [1913, 0]
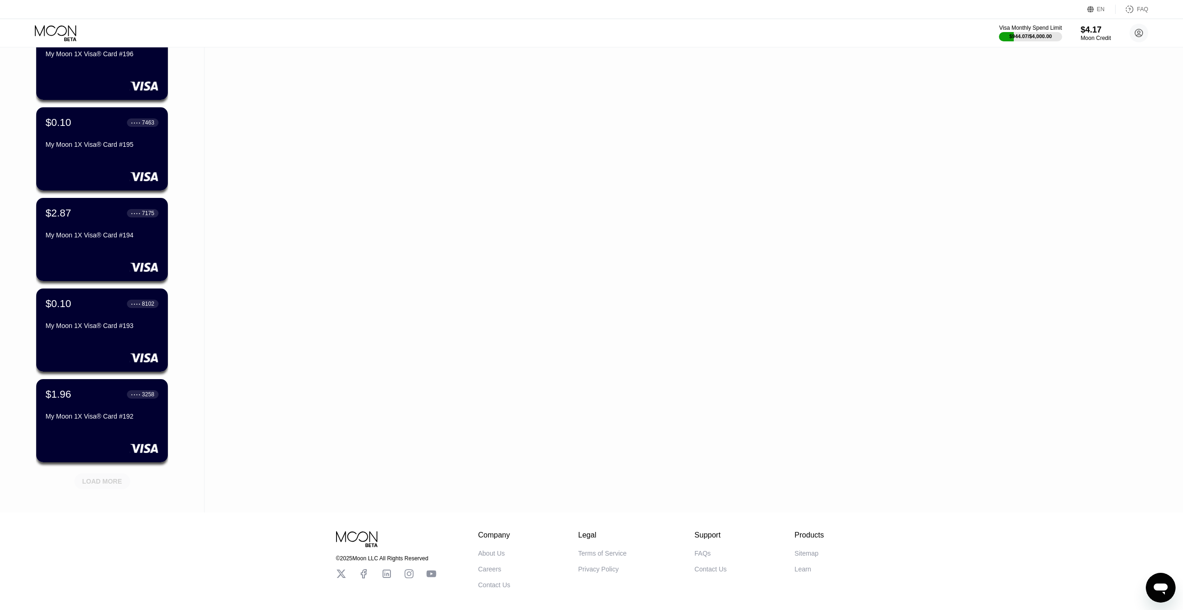
click at [101, 489] on div "LOAD MORE" at bounding box center [102, 482] width 56 height 16
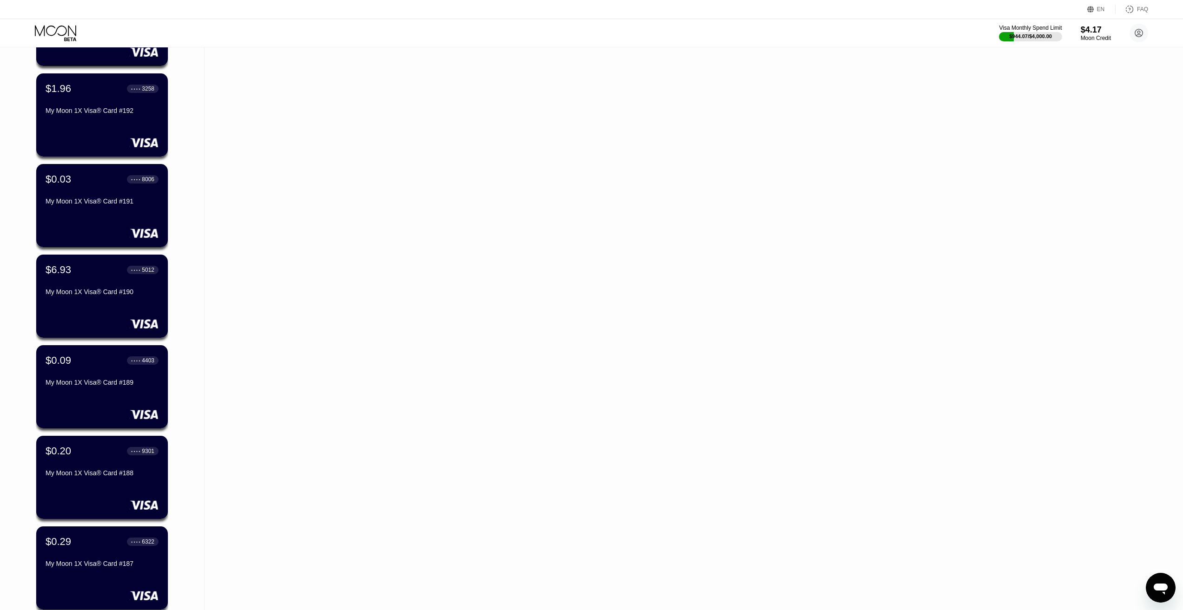
scroll to position [2413, 0]
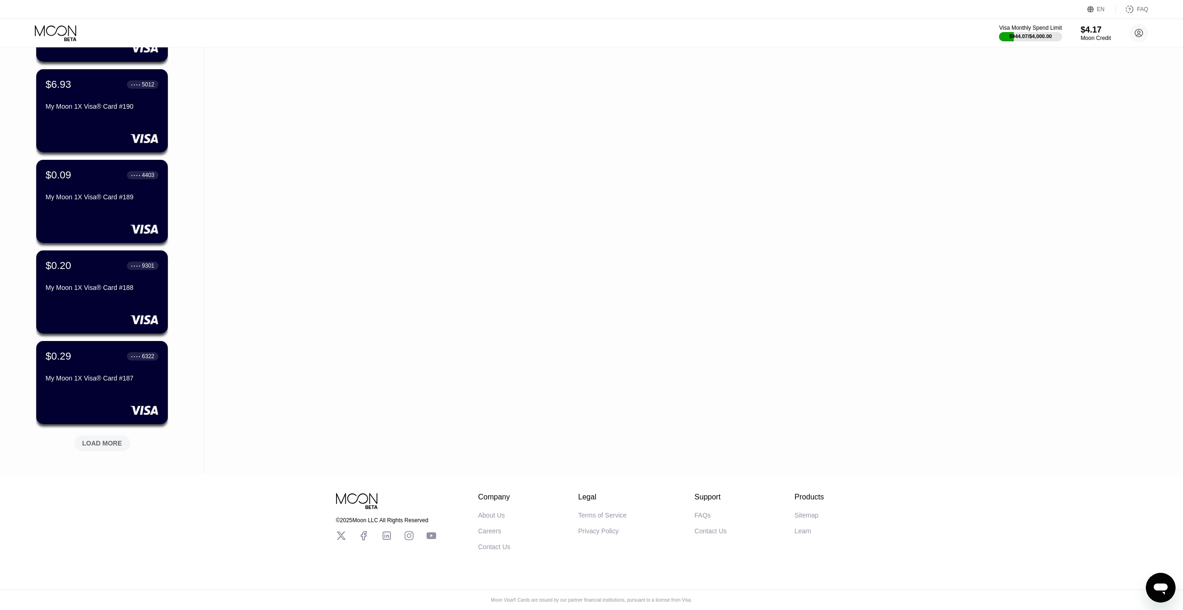
click at [101, 443] on div "LOAD MORE" at bounding box center [102, 444] width 56 height 16
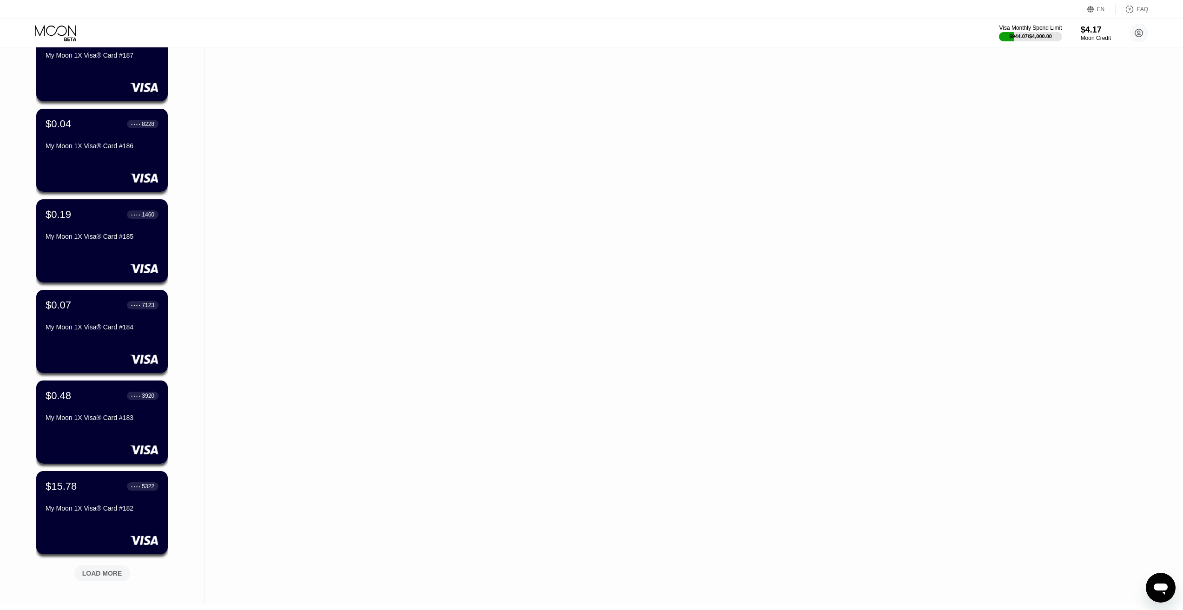
scroll to position [2866, 0]
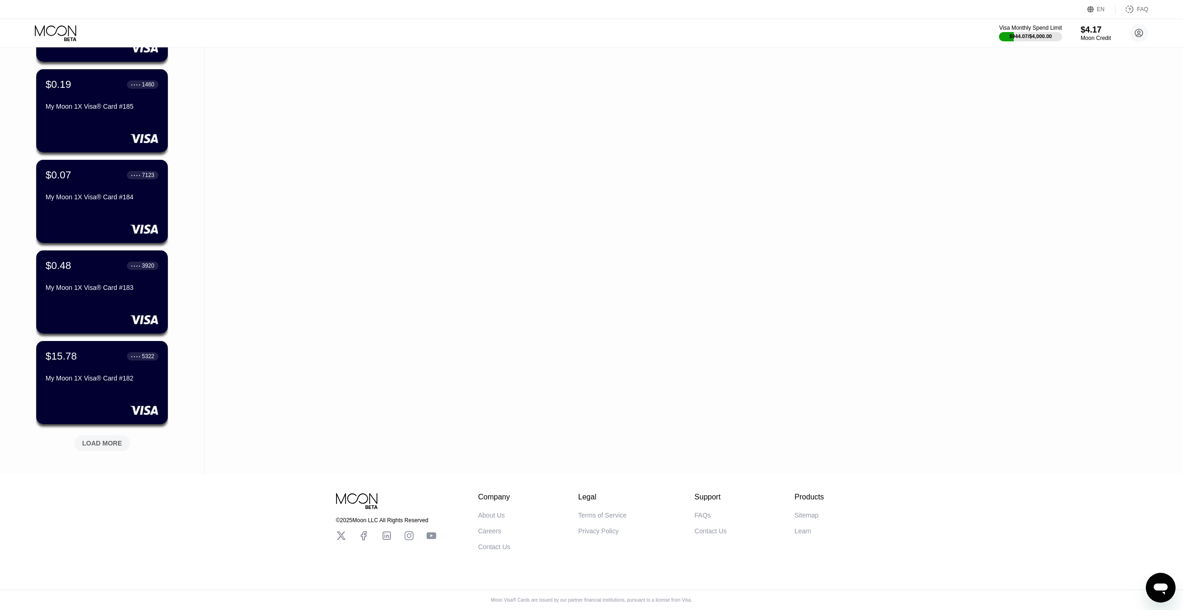
click at [124, 436] on div "LOAD MORE" at bounding box center [102, 444] width 56 height 16
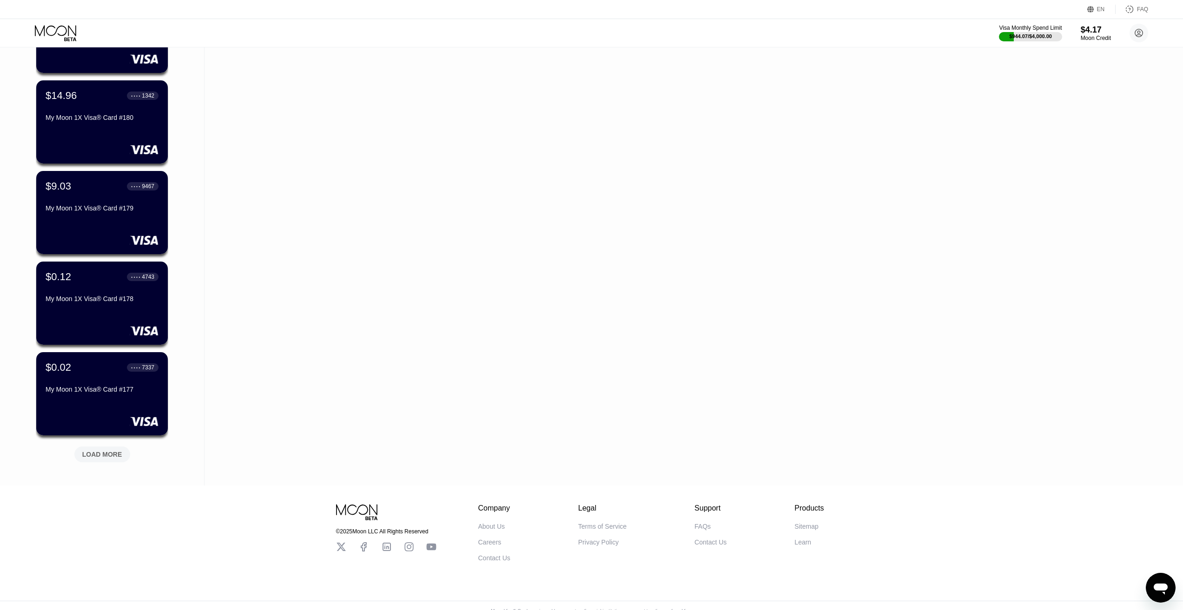
scroll to position [3319, 0]
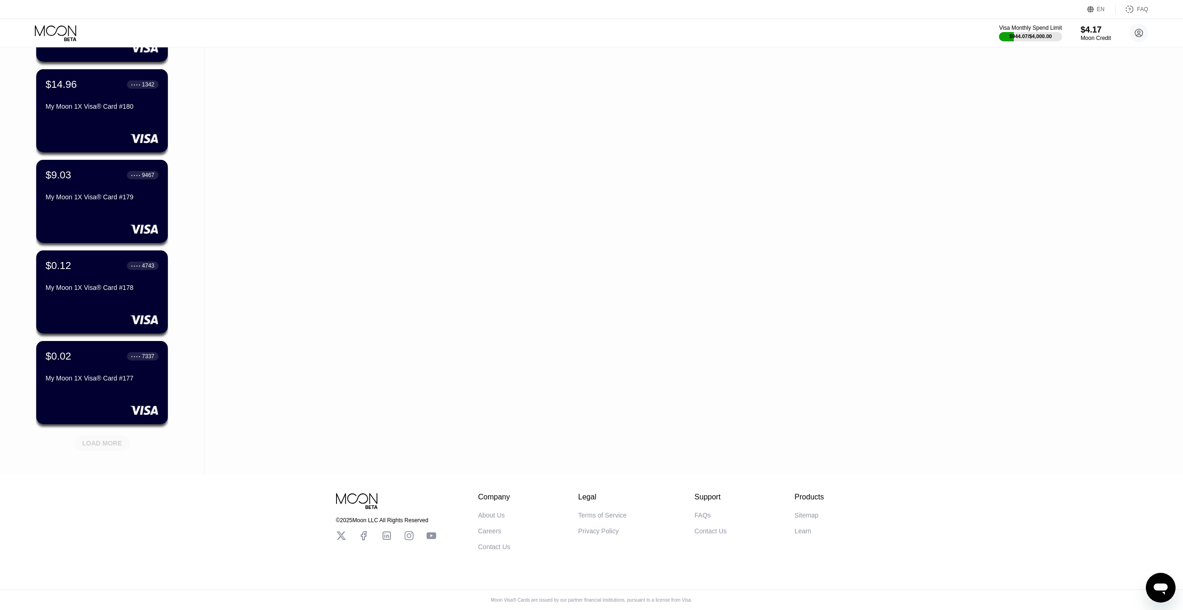
click at [93, 439] on div "LOAD MORE" at bounding box center [102, 443] width 40 height 8
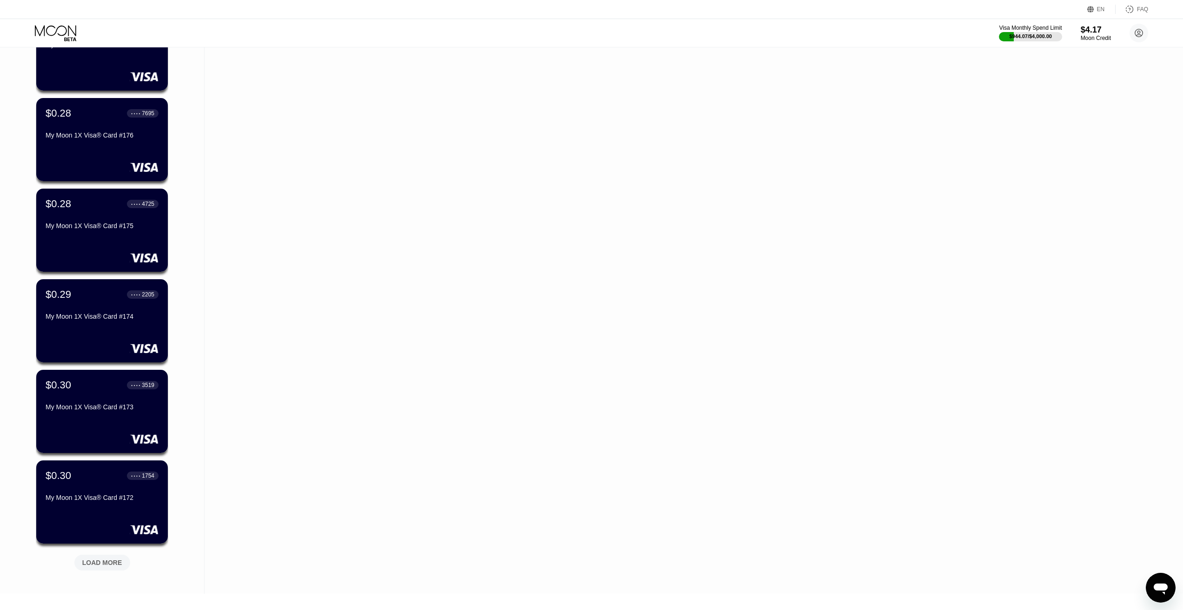
scroll to position [3738, 0]
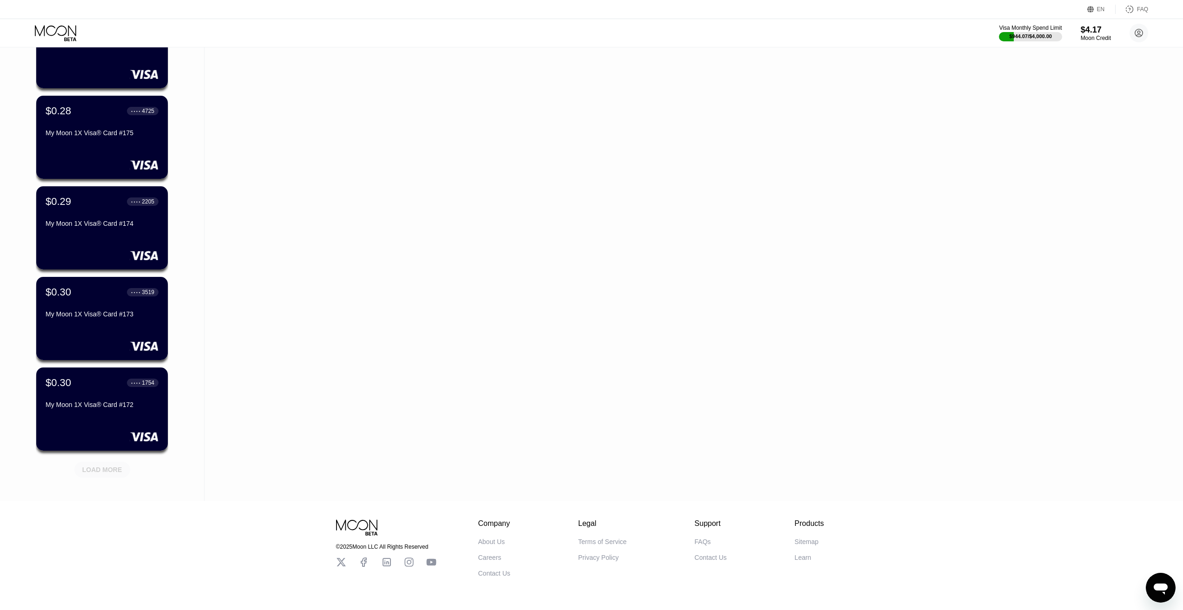
click at [116, 469] on div "LOAD MORE" at bounding box center [102, 470] width 40 height 8
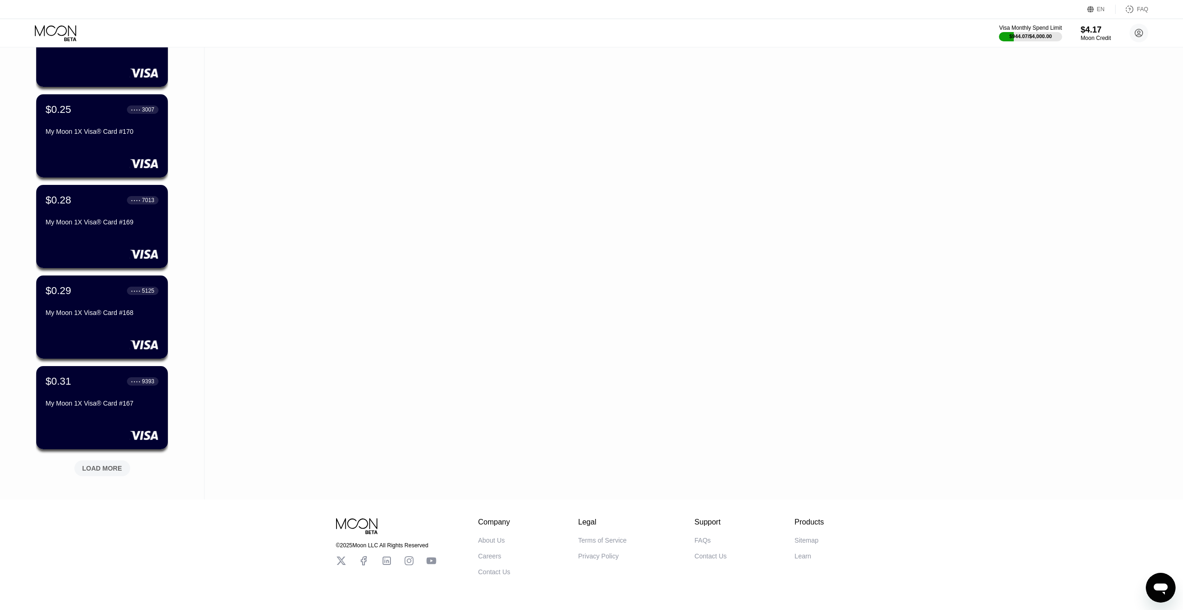
scroll to position [4226, 0]
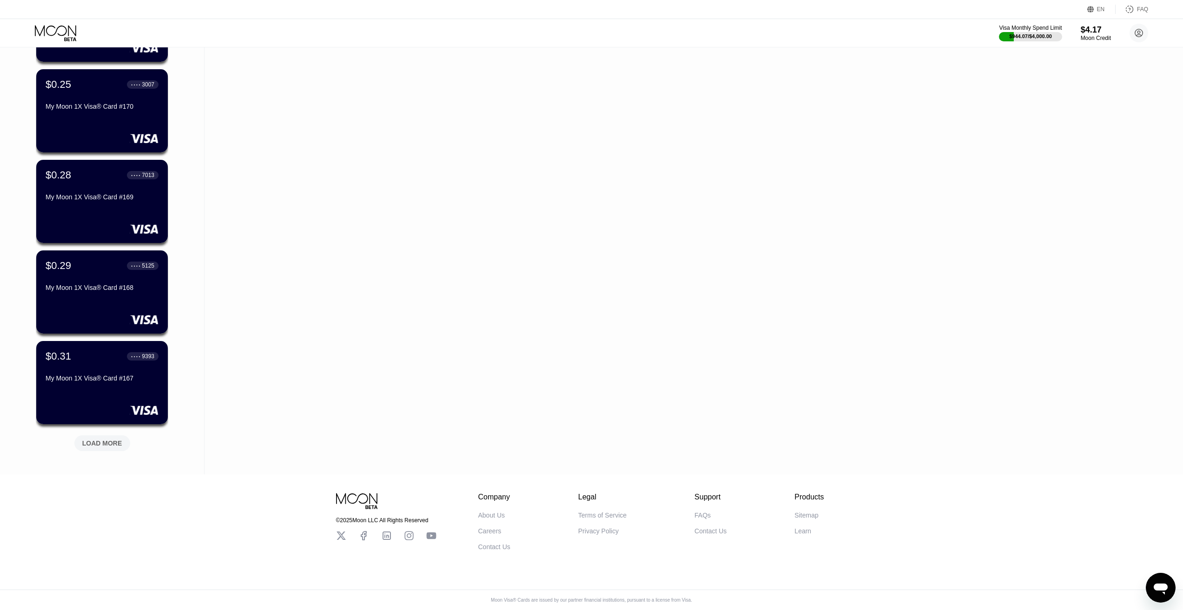
click at [101, 443] on div "LOAD MORE" at bounding box center [102, 444] width 56 height 16
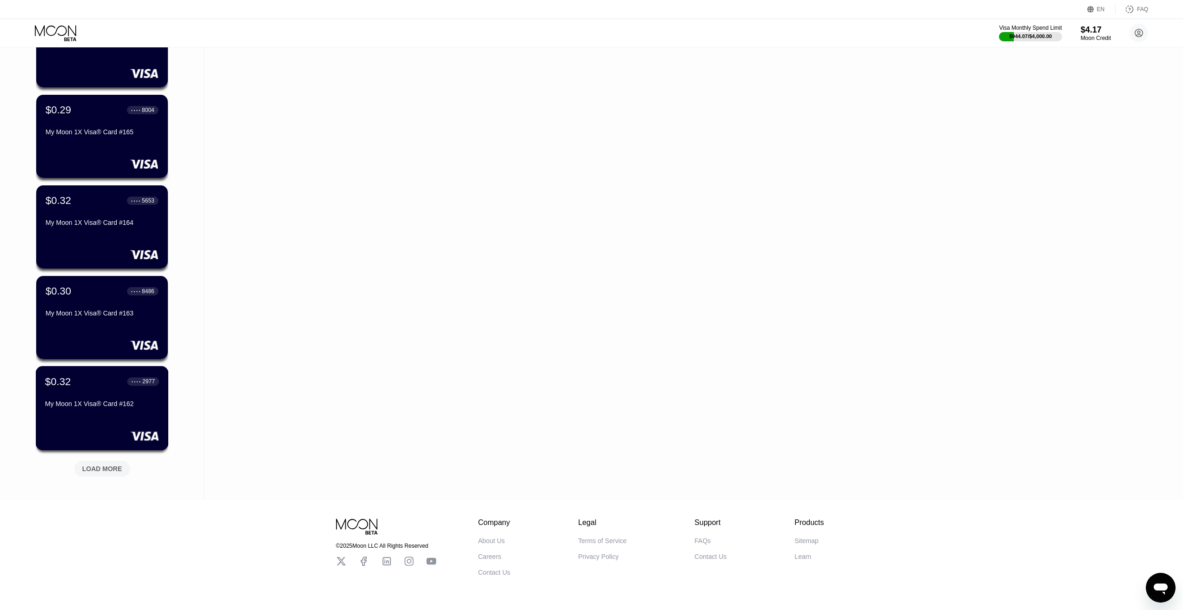
scroll to position [4679, 0]
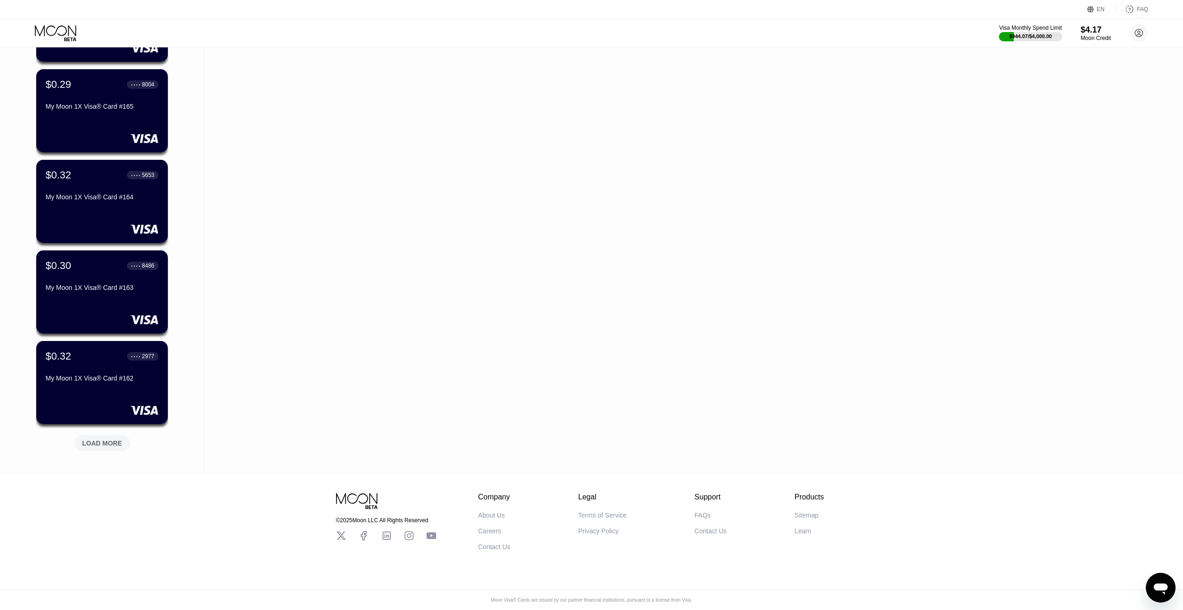
click at [92, 443] on div "LOAD MORE" at bounding box center [102, 444] width 56 height 16
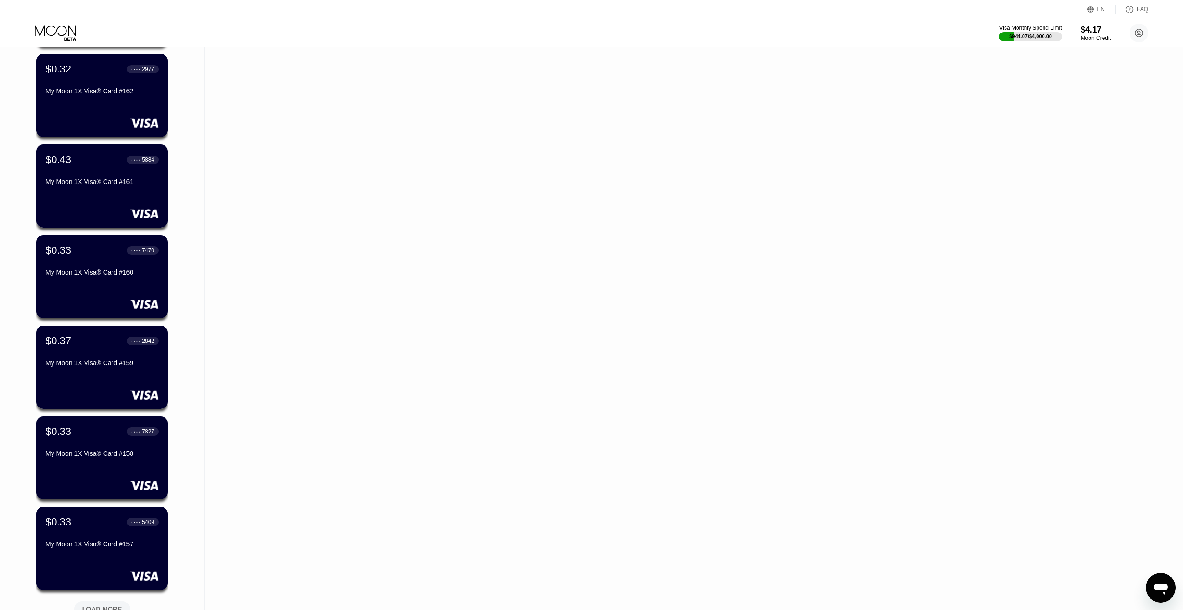
scroll to position [5132, 0]
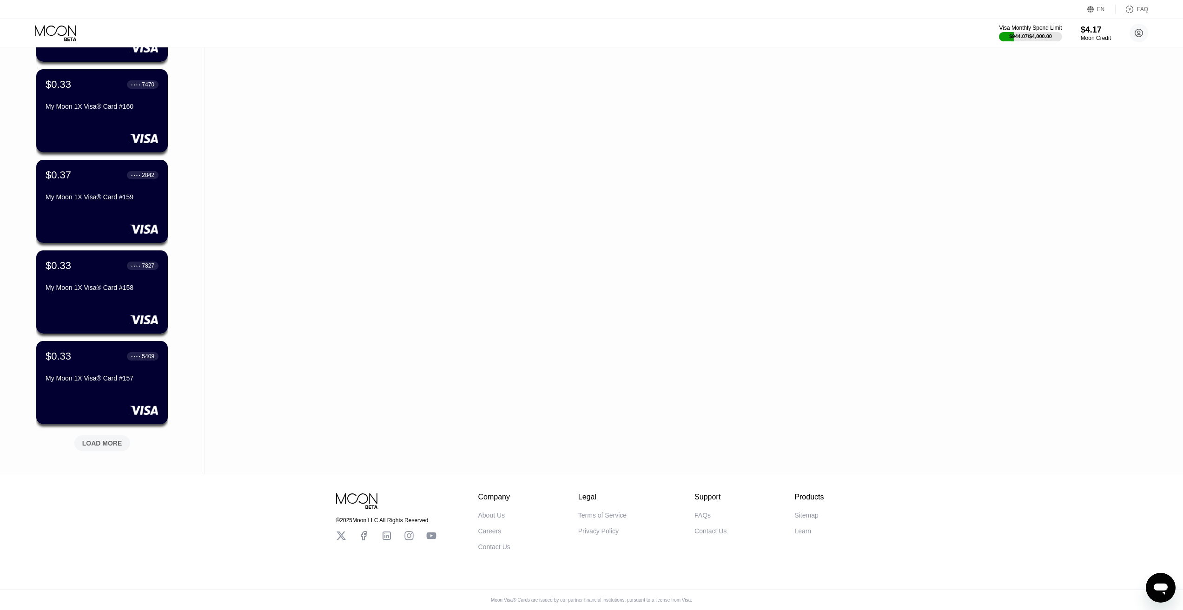
drag, startPoint x: 85, startPoint y: 421, endPoint x: 90, endPoint y: 429, distance: 9.8
click at [91, 436] on div "LOAD MORE" at bounding box center [102, 444] width 56 height 16
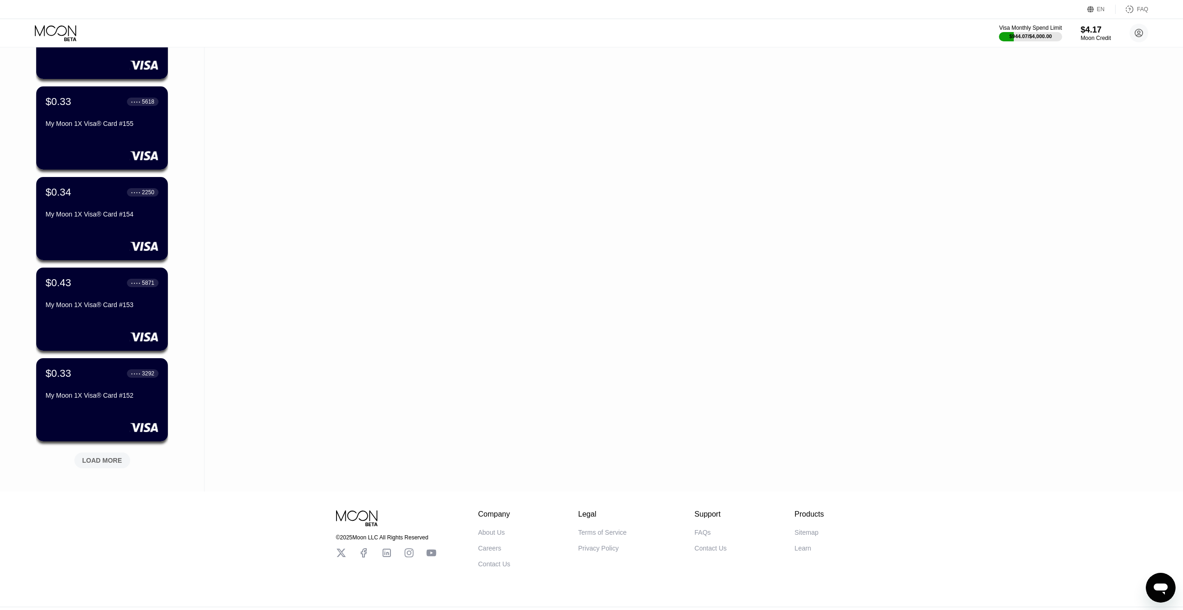
scroll to position [5585, 0]
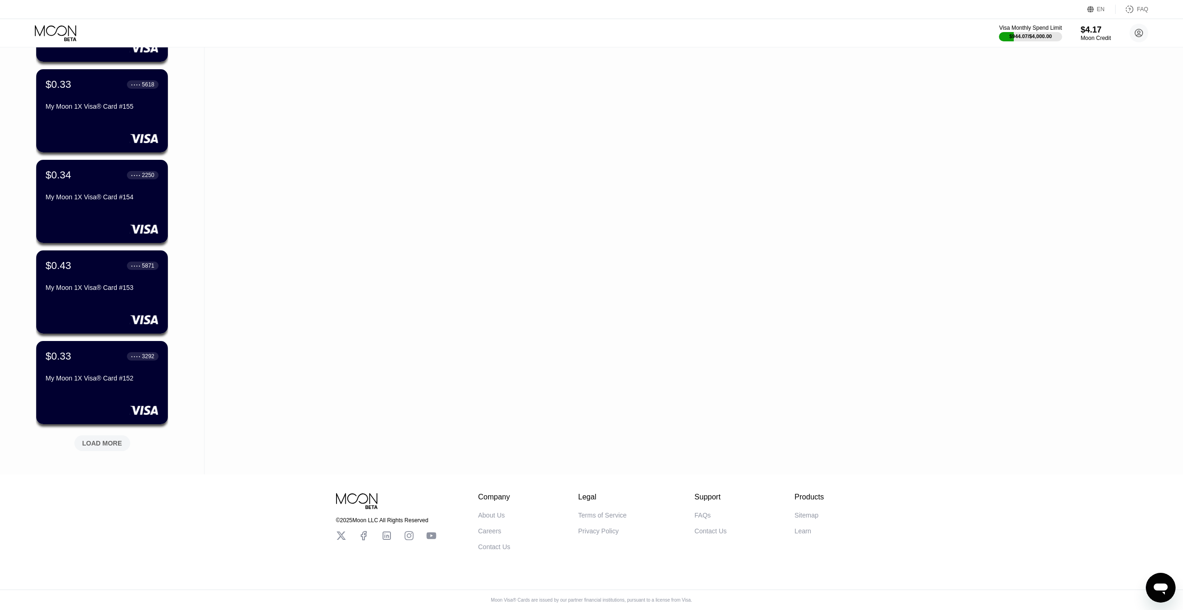
click at [106, 439] on div "LOAD MORE" at bounding box center [102, 443] width 40 height 8
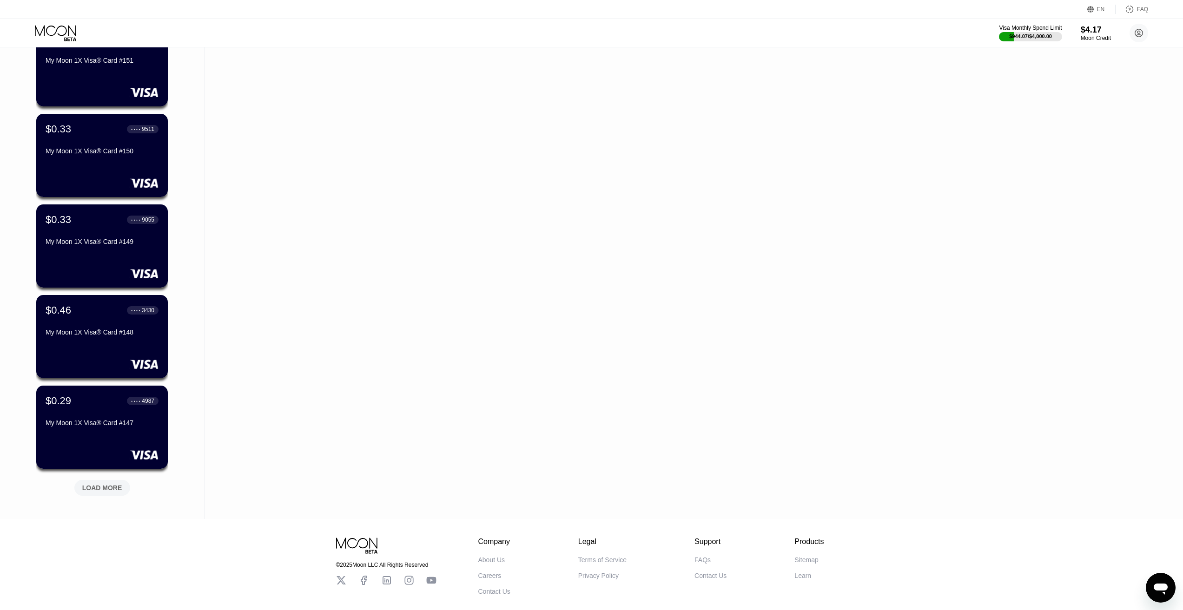
scroll to position [6038, 0]
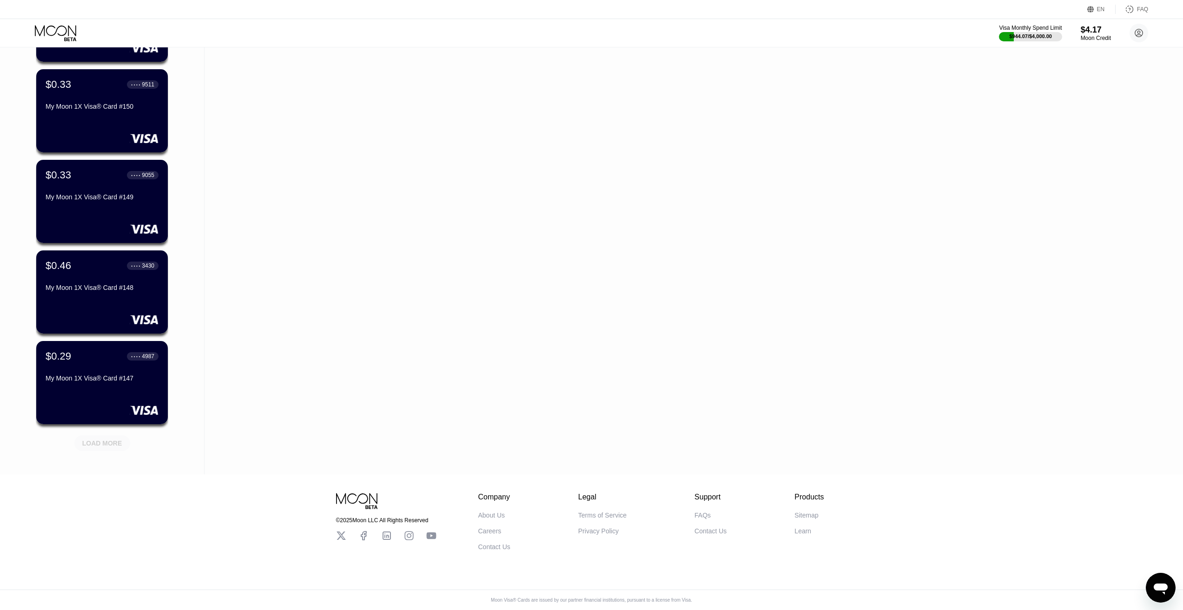
click at [93, 439] on div "LOAD MORE" at bounding box center [102, 443] width 40 height 8
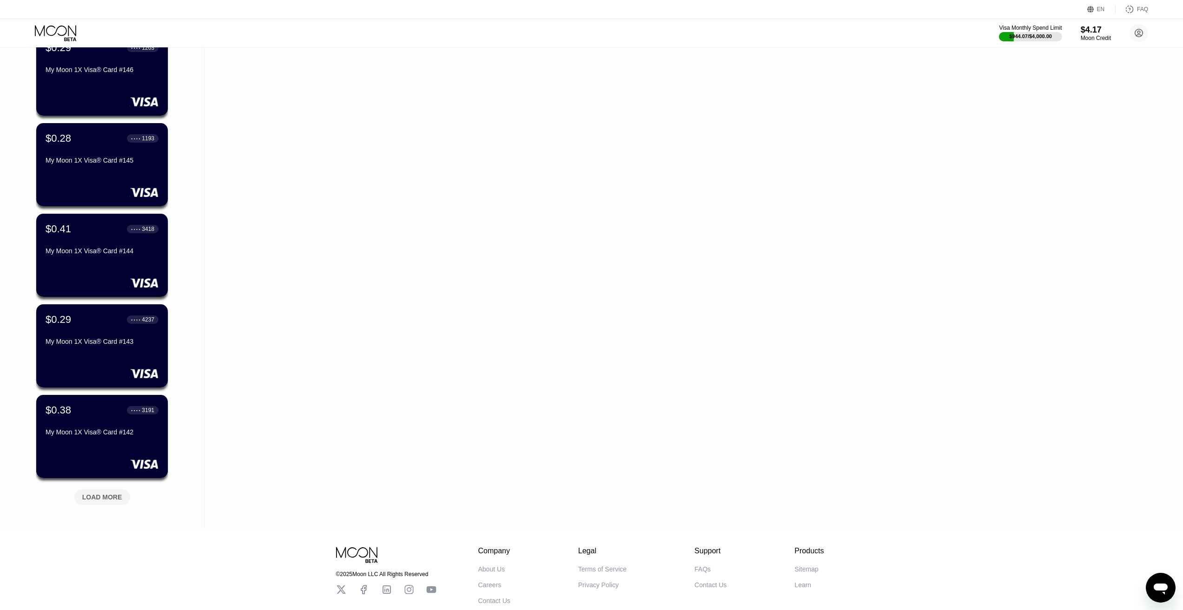
scroll to position [6492, 0]
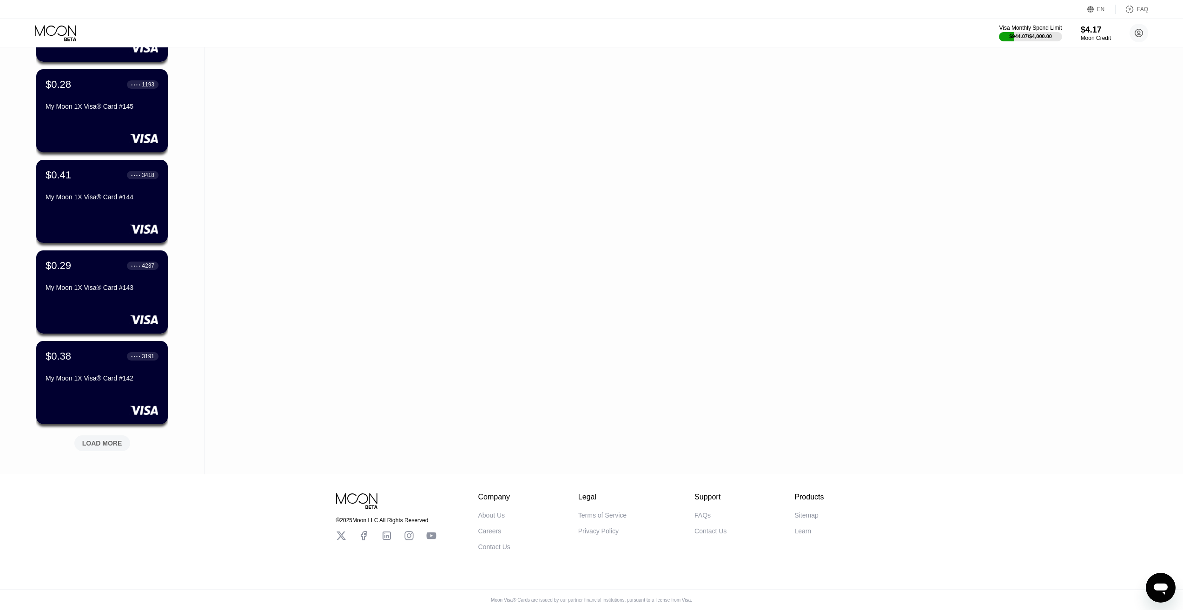
click at [103, 441] on div "LOAD MORE" at bounding box center [102, 443] width 40 height 8
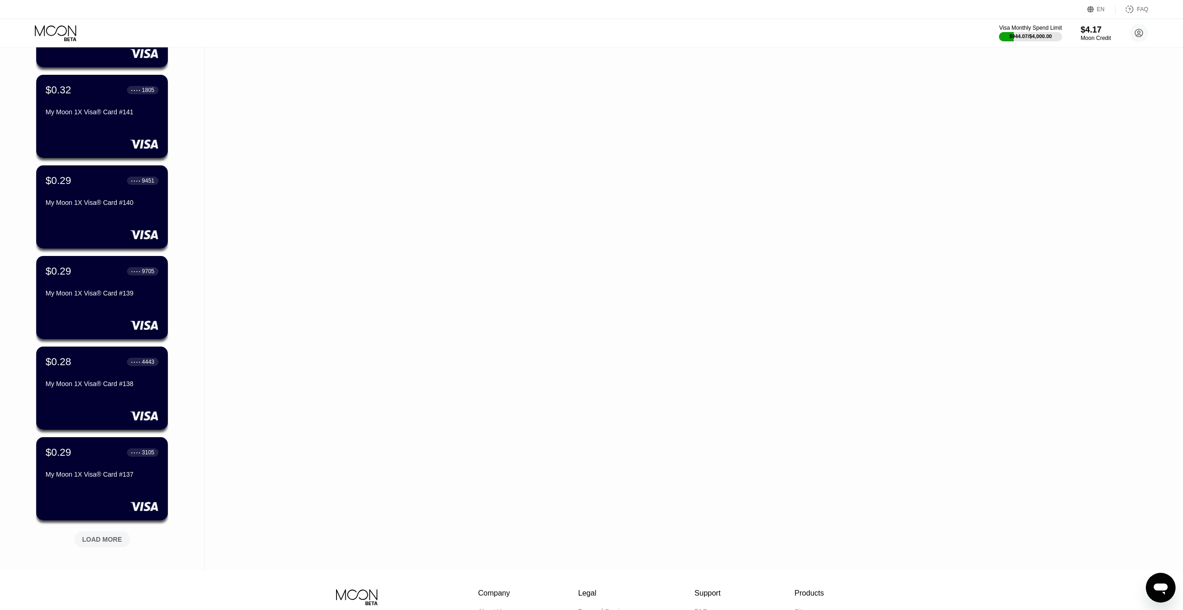
scroll to position [6945, 0]
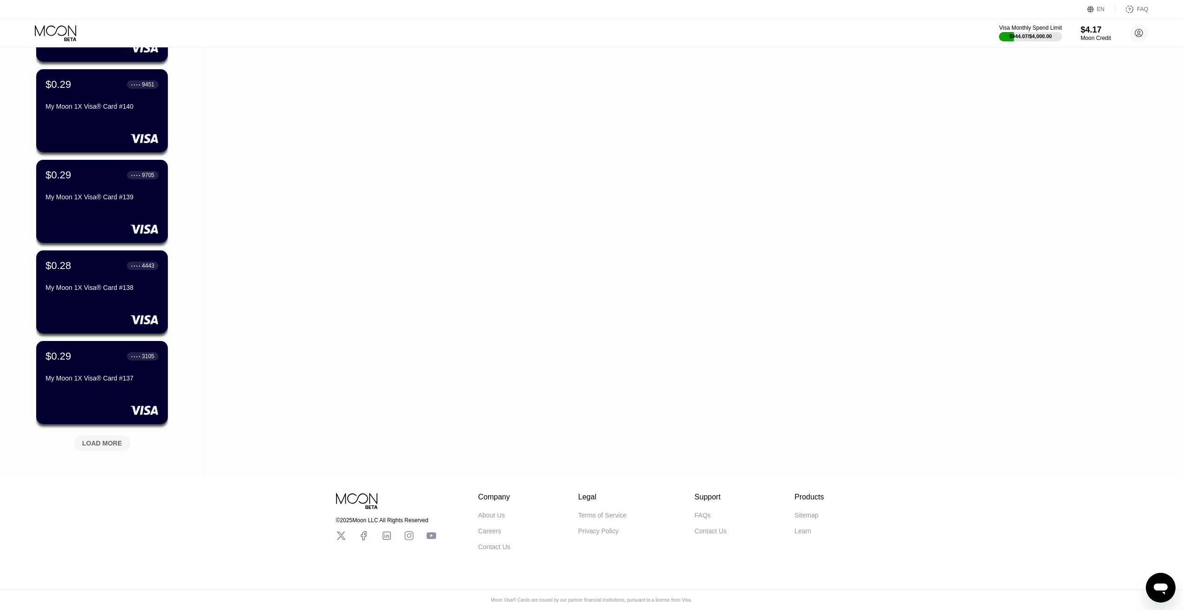
click at [105, 439] on div "LOAD MORE" at bounding box center [102, 443] width 40 height 8
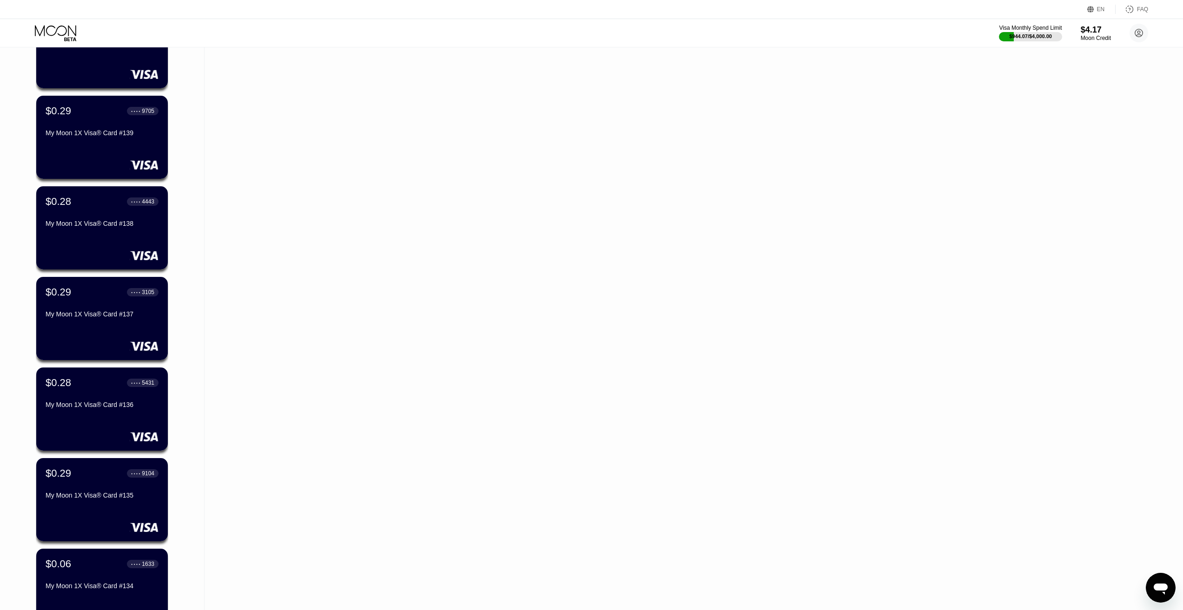
scroll to position [7270, 0]
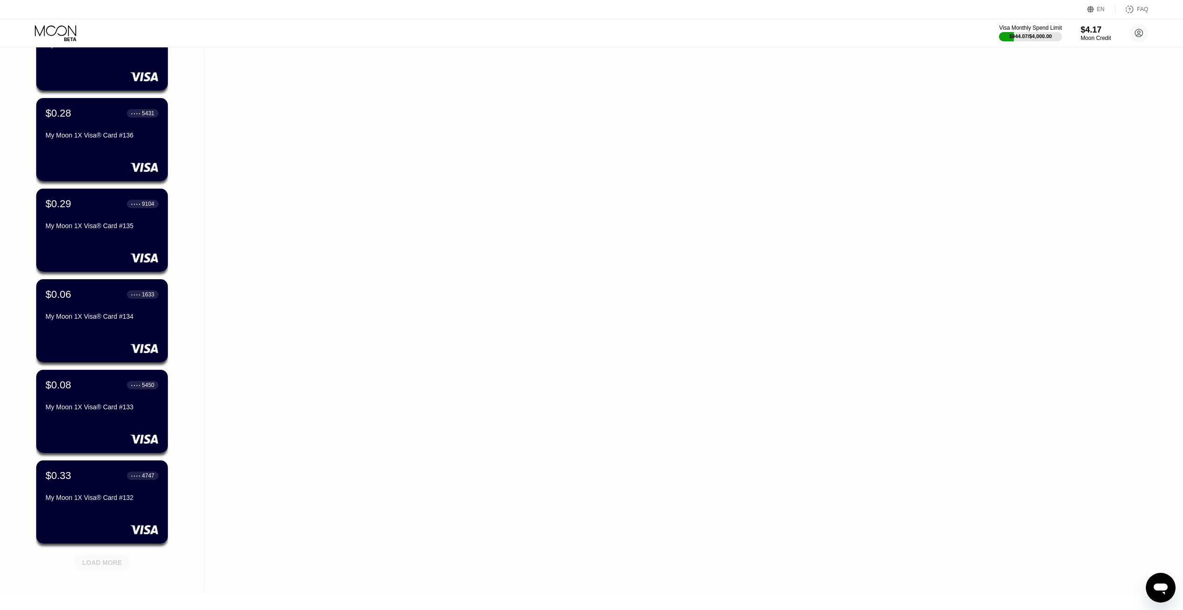
click at [114, 561] on div "LOAD MORE" at bounding box center [102, 563] width 40 height 8
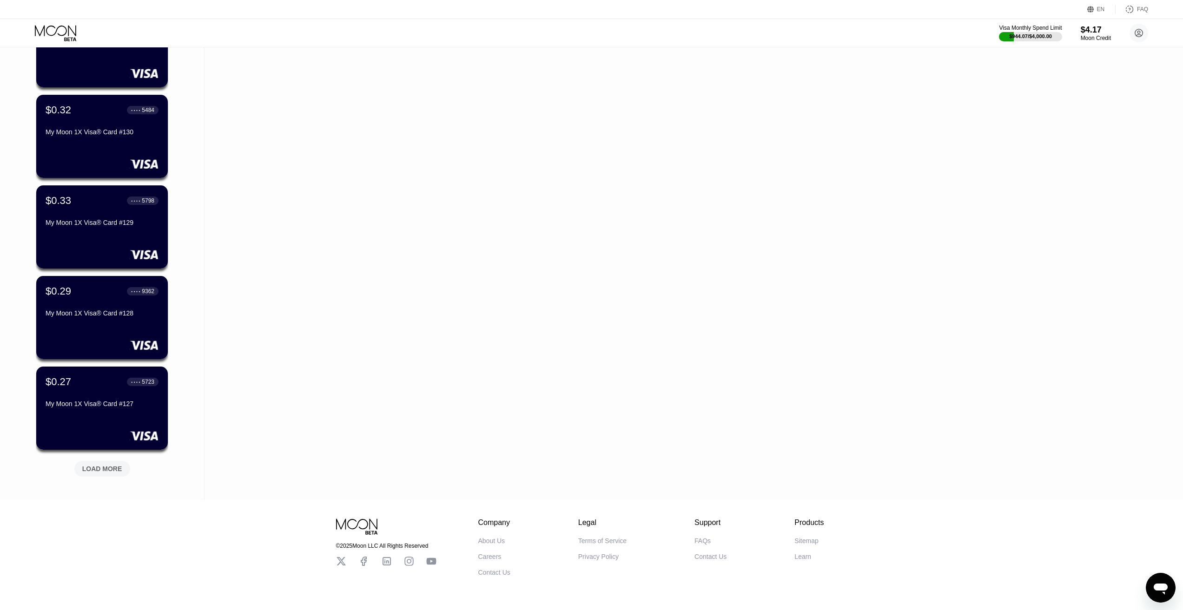
scroll to position [7851, 0]
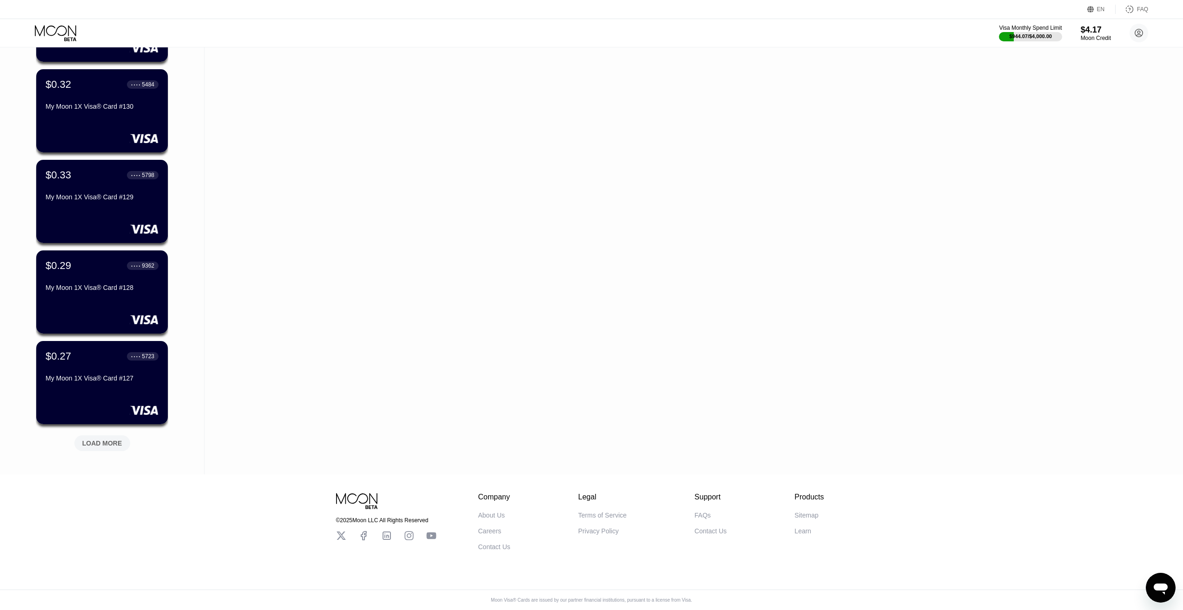
click at [106, 436] on div "LOAD MORE" at bounding box center [102, 444] width 56 height 16
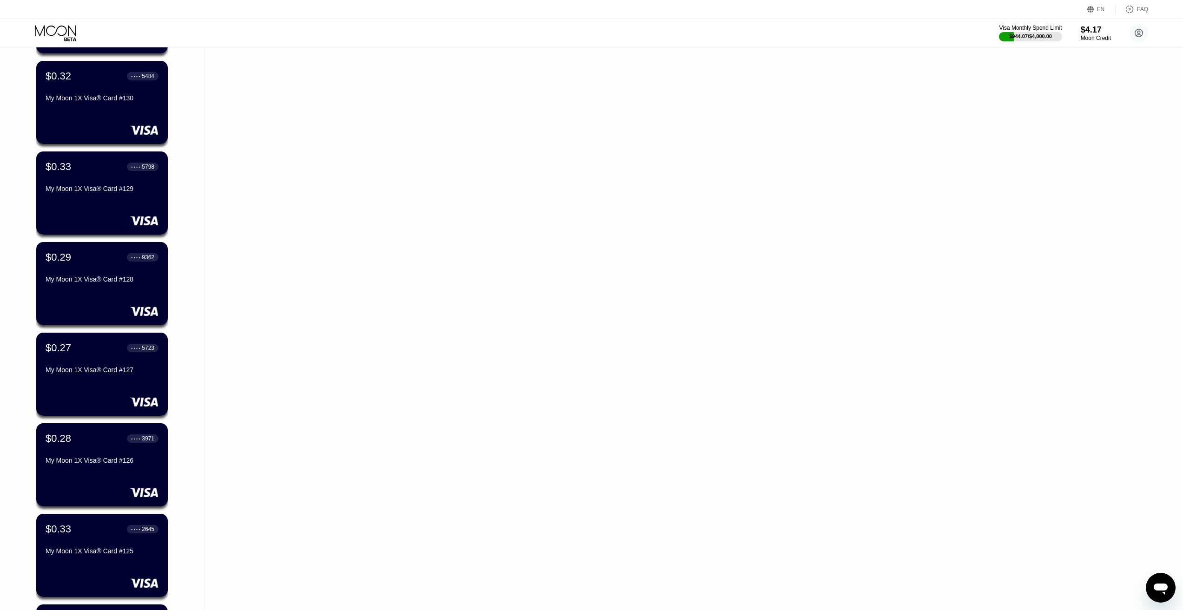
scroll to position [8177, 0]
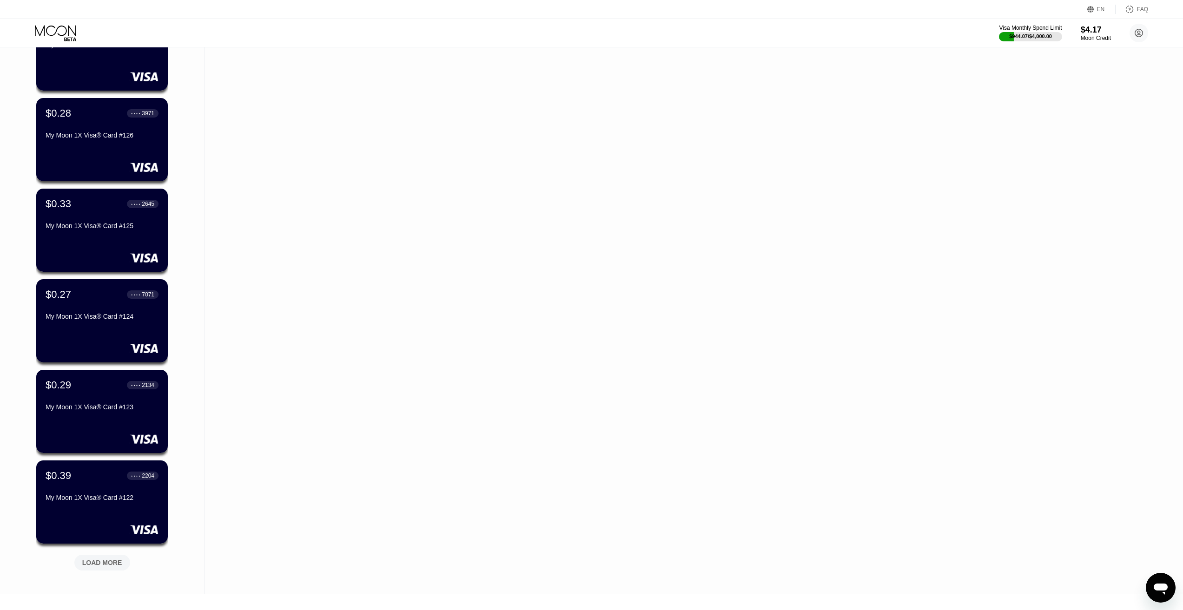
click at [104, 564] on div "LOAD MORE" at bounding box center [102, 563] width 40 height 8
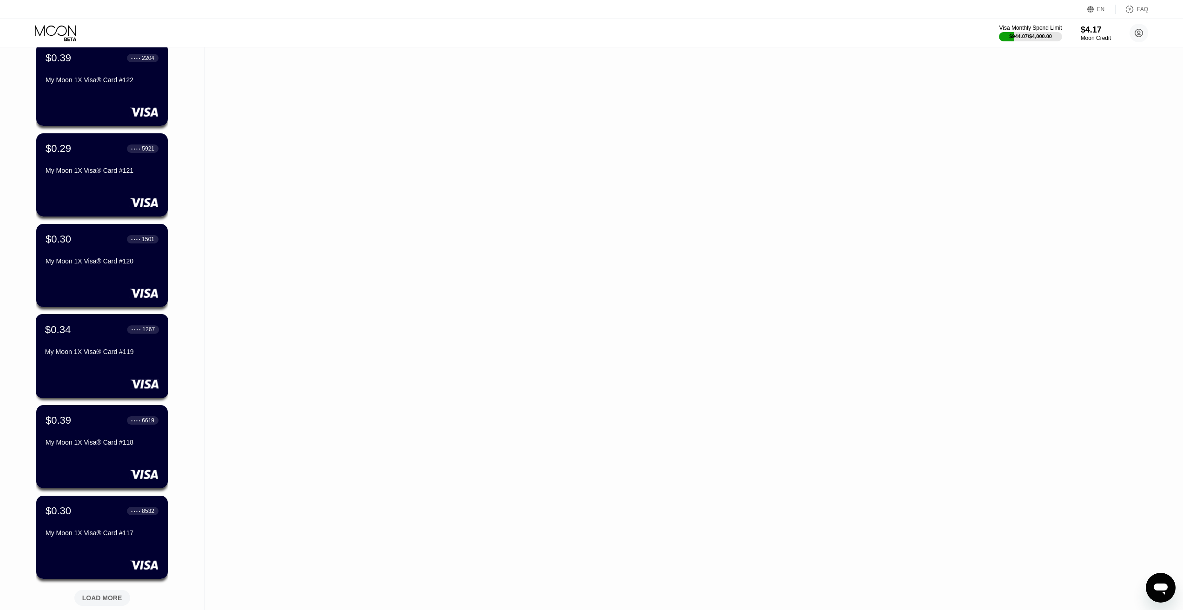
scroll to position [8630, 0]
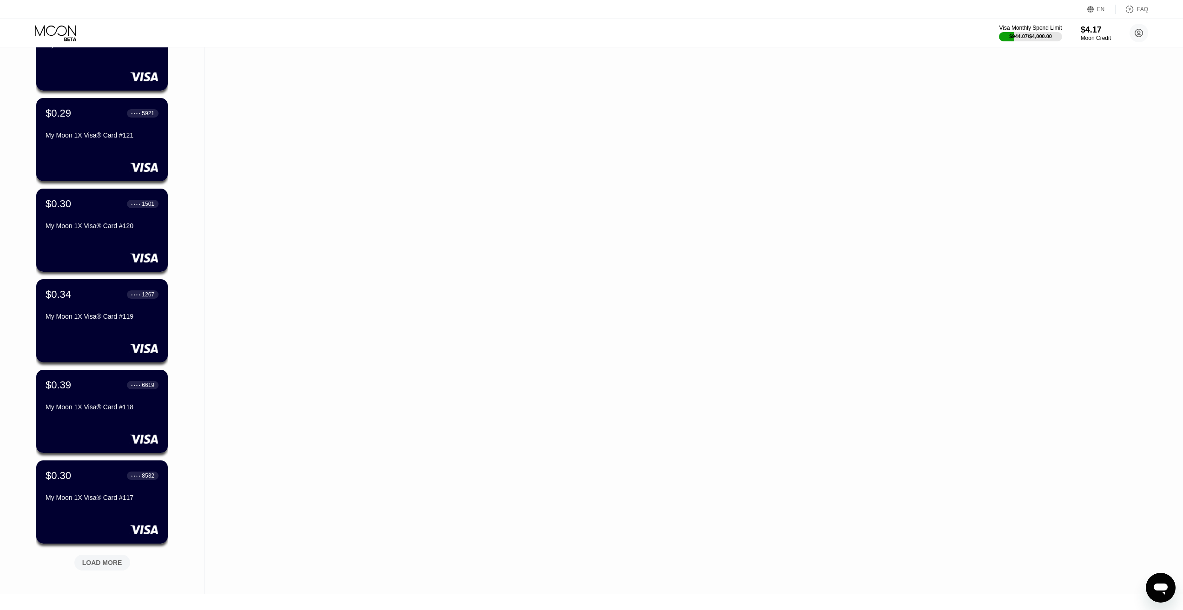
click at [92, 553] on div "LOAD MORE" at bounding box center [102, 561] width 70 height 20
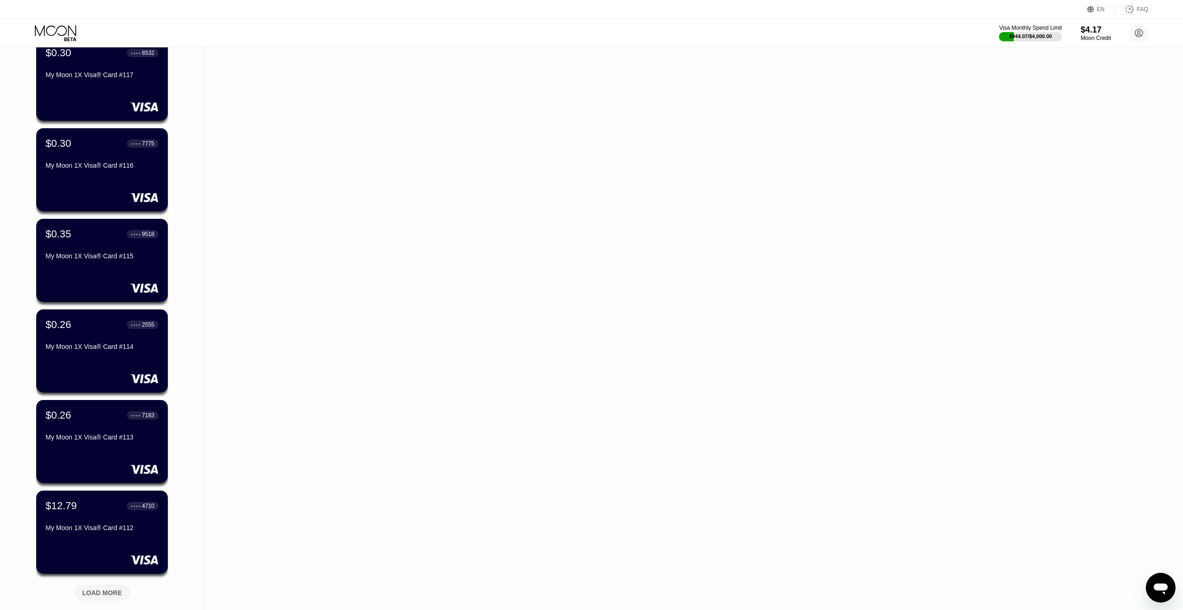
scroll to position [9095, 0]
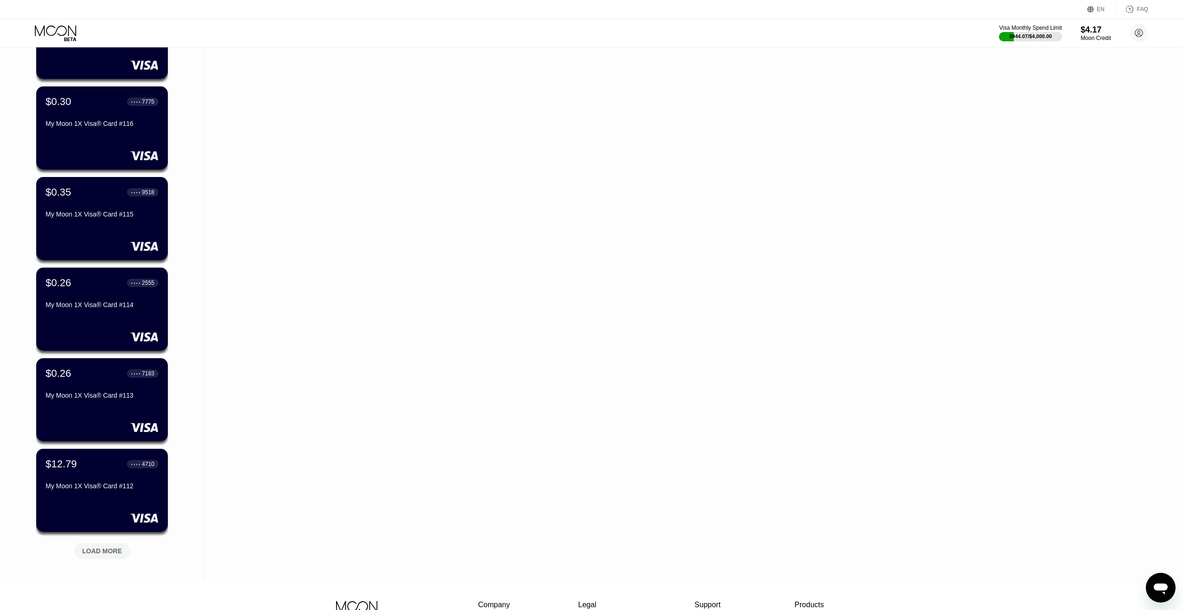
click at [112, 549] on div "LOAD MORE" at bounding box center [102, 551] width 40 height 8
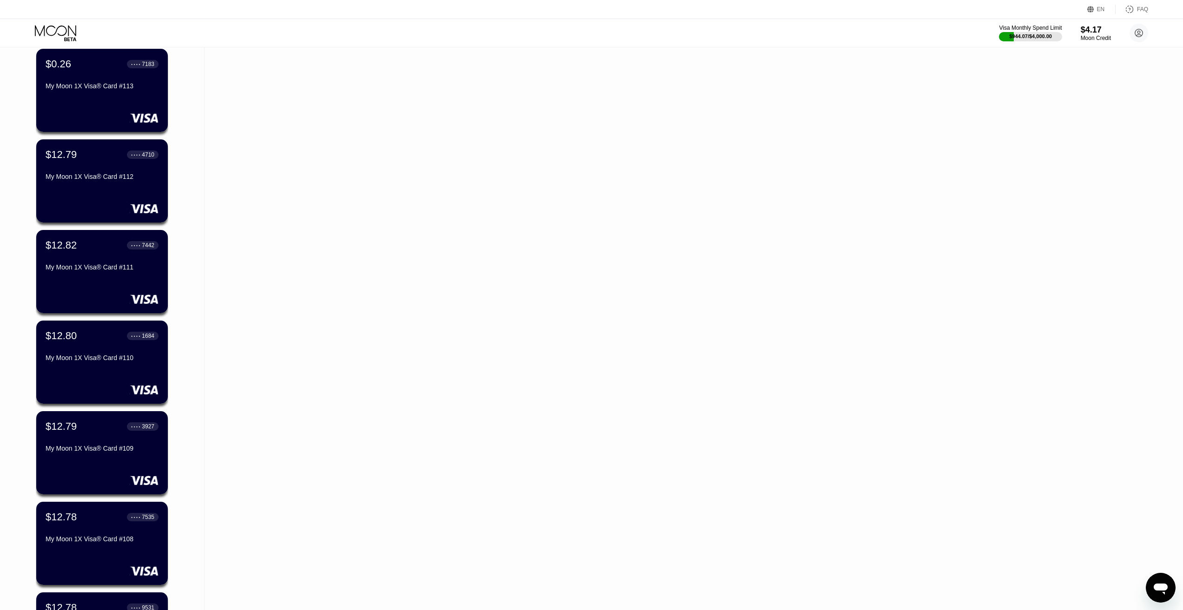
scroll to position [9559, 0]
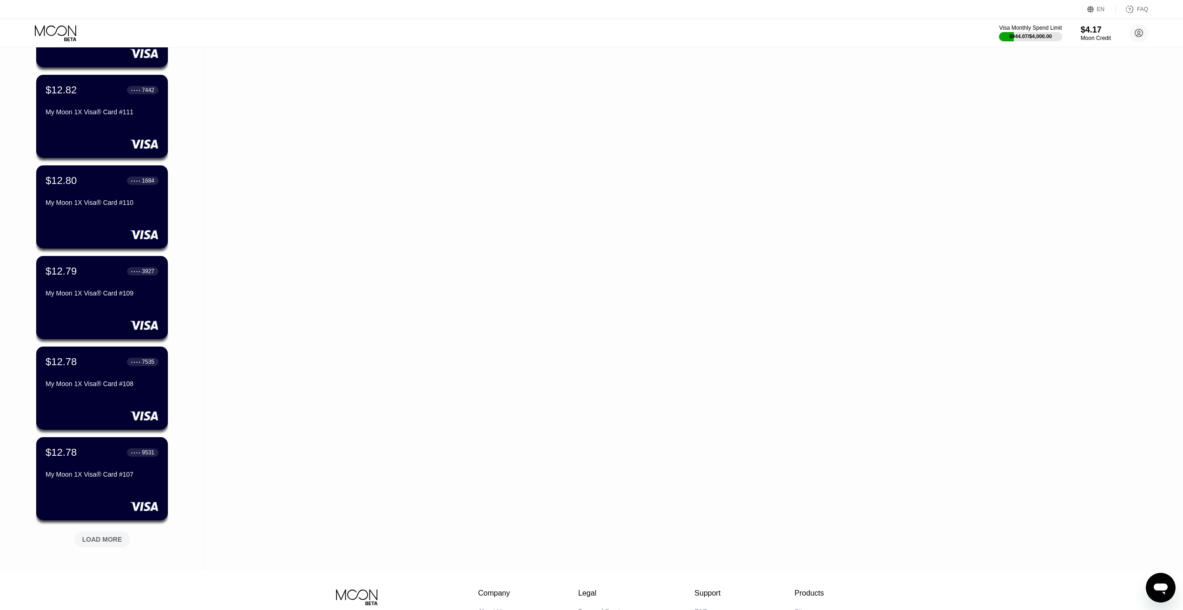
click at [105, 539] on div "LOAD MORE" at bounding box center [102, 539] width 40 height 8
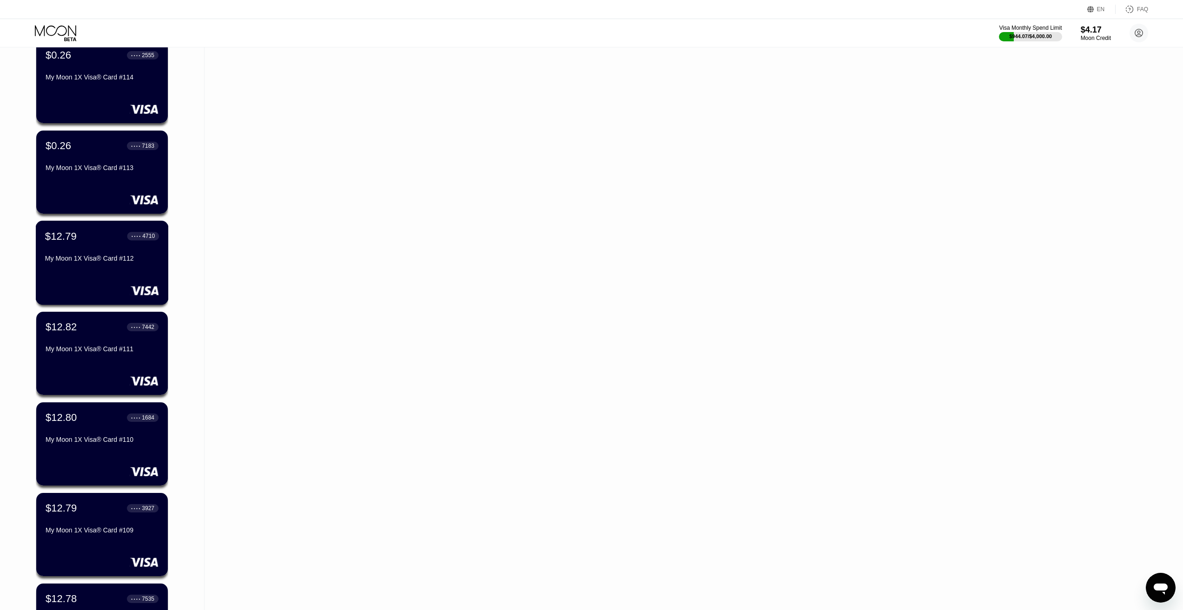
scroll to position [9315, 0]
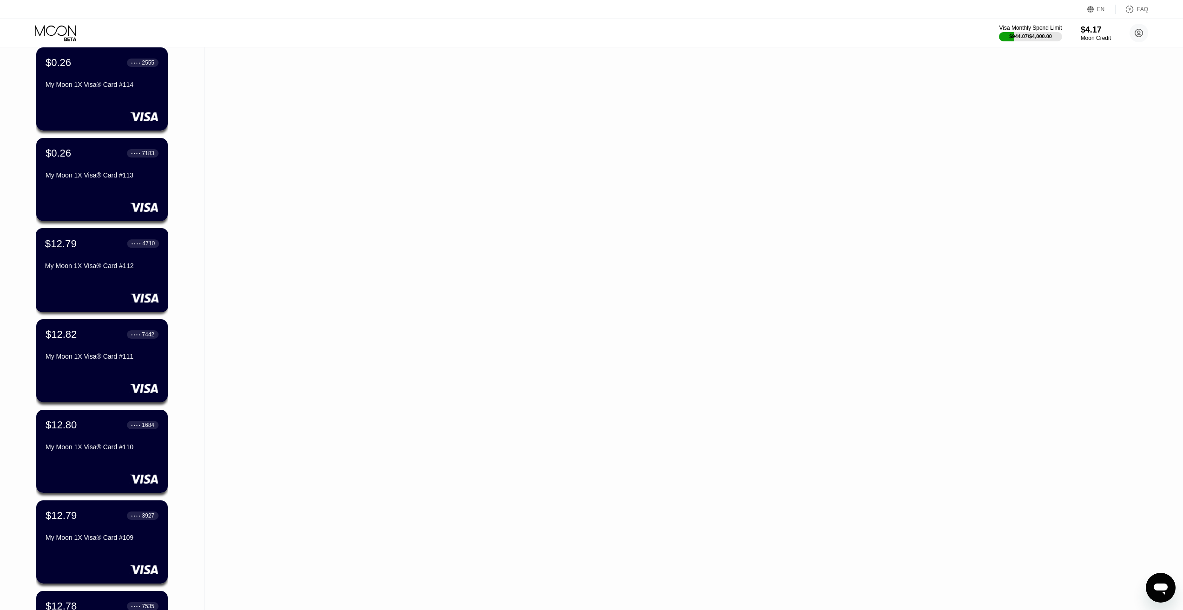
click at [93, 270] on div "My Moon 1X Visa® Card #112" at bounding box center [102, 265] width 114 height 7
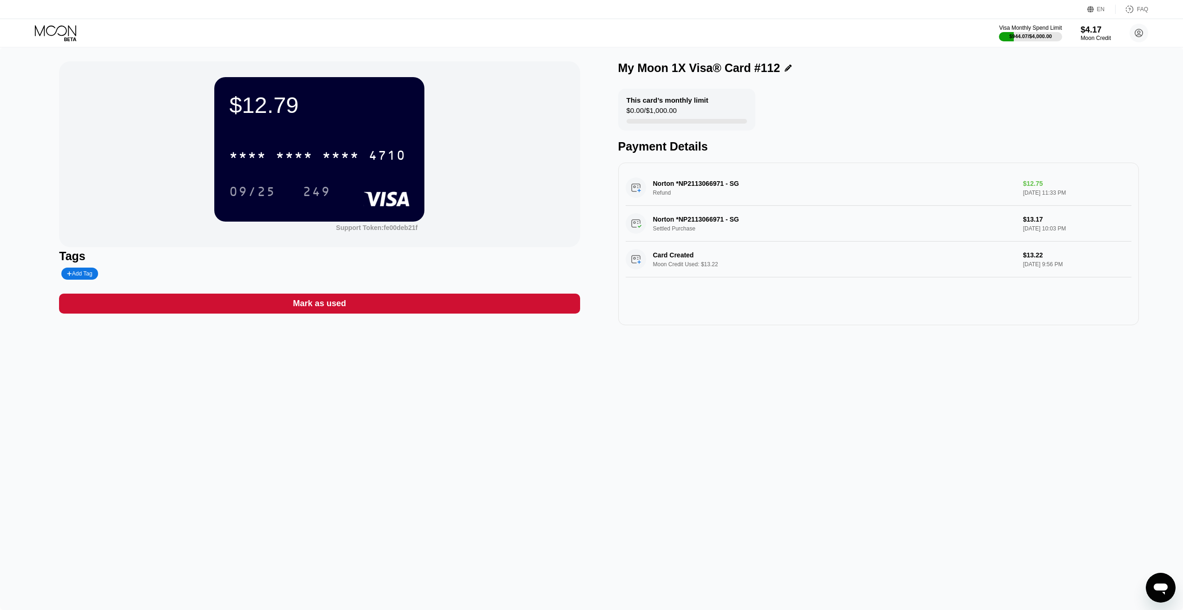
drag, startPoint x: 310, startPoint y: 152, endPoint x: 324, endPoint y: 266, distance: 115.2
click at [310, 152] on div "* * * *" at bounding box center [294, 156] width 37 height 15
